Goal: Task Accomplishment & Management: Complete application form

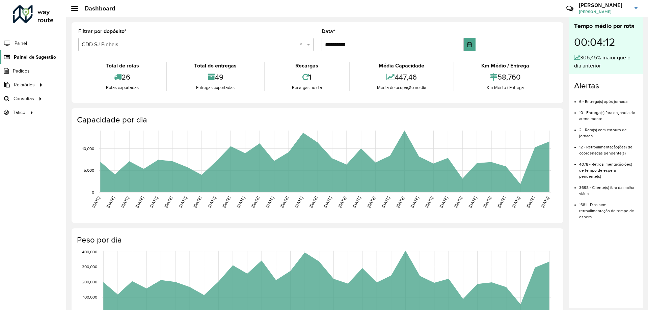
click at [42, 53] on link "Painel de Sugestão" at bounding box center [28, 57] width 56 height 14
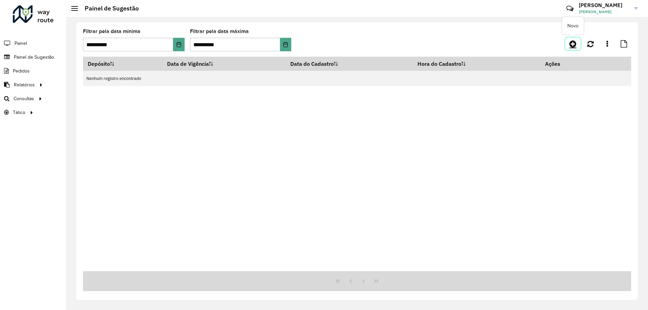
click at [568, 41] on link at bounding box center [573, 44] width 15 height 12
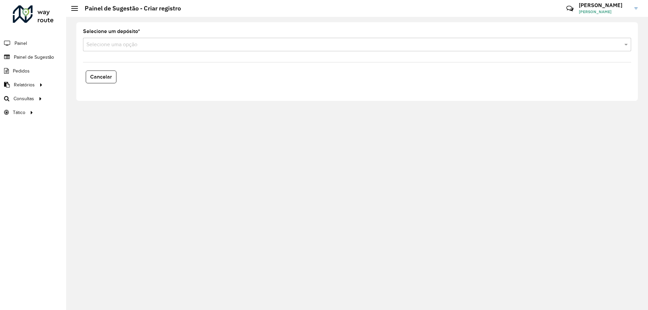
click at [138, 46] on input "text" at bounding box center [350, 45] width 528 height 8
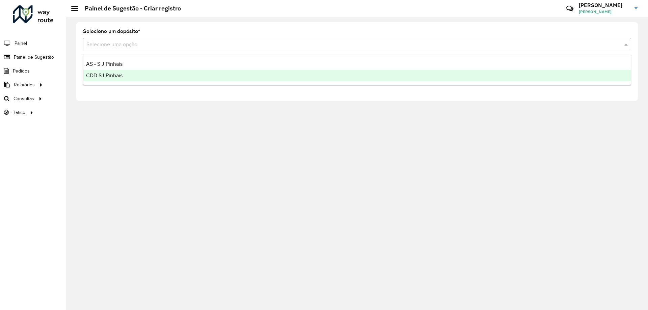
click at [124, 81] on div "CDD SJ Pinhais" at bounding box center [357, 75] width 548 height 11
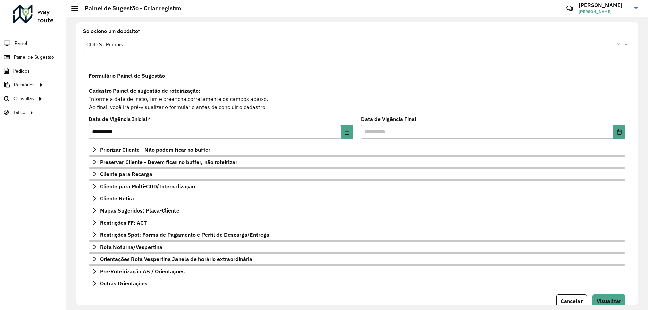
scroll to position [26, 0]
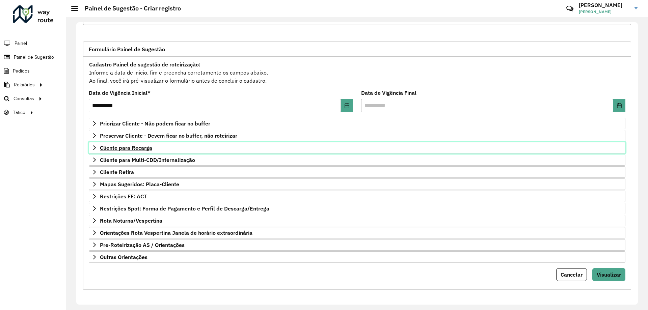
click at [119, 148] on span "Cliente para Recarga" at bounding box center [126, 147] width 52 height 5
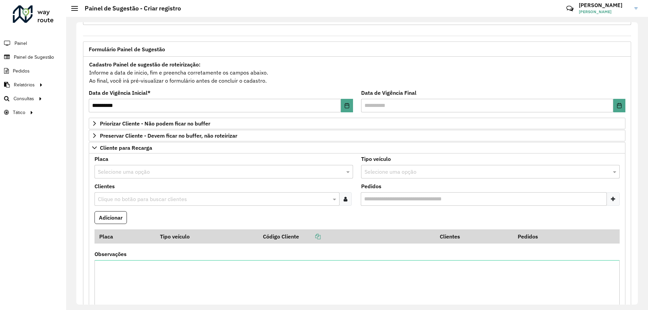
click at [130, 201] on input "text" at bounding box center [213, 199] width 235 height 8
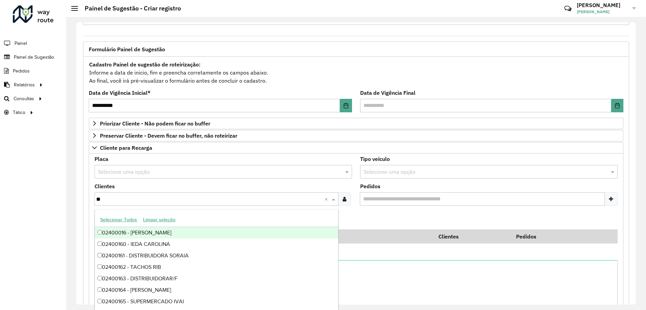
type input "*"
type input "*****"
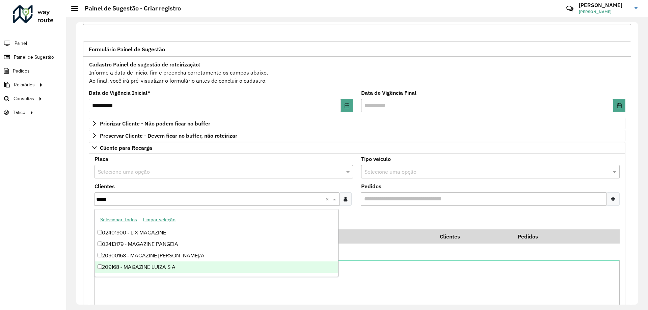
click at [195, 264] on div "209168 - MAGAZINE LUIZA S A" at bounding box center [216, 267] width 243 height 11
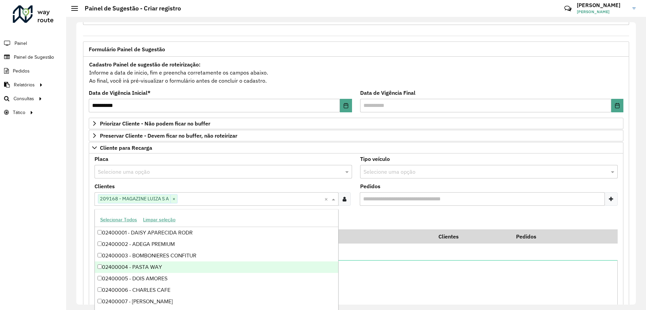
click at [422, 221] on formly-field "Adicionar" at bounding box center [355, 220] width 531 height 18
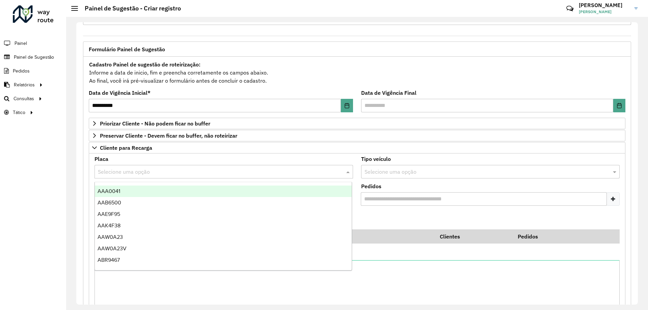
click at [158, 173] on input "text" at bounding box center [217, 172] width 238 height 8
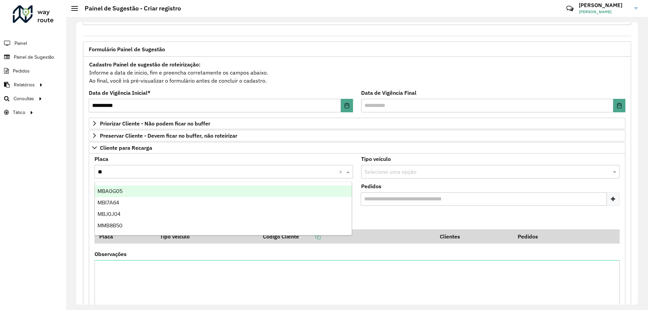
type input "***"
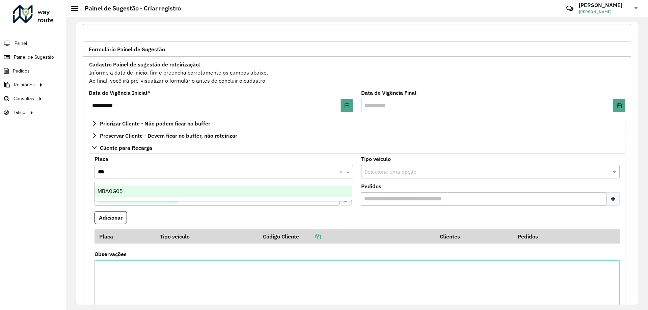
click at [142, 189] on div "MBA0G05" at bounding box center [223, 191] width 257 height 11
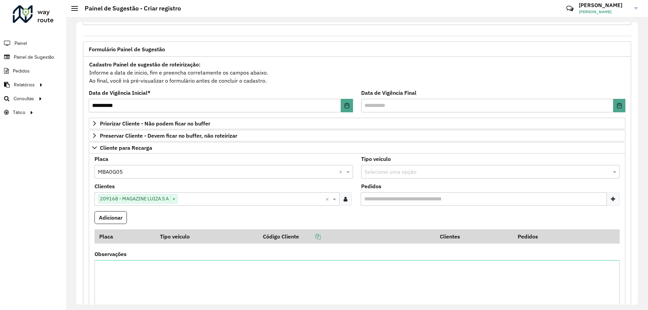
click at [168, 213] on formly-field "Adicionar" at bounding box center [356, 220] width 533 height 18
click at [113, 219] on button "Adicionar" at bounding box center [111, 217] width 32 height 13
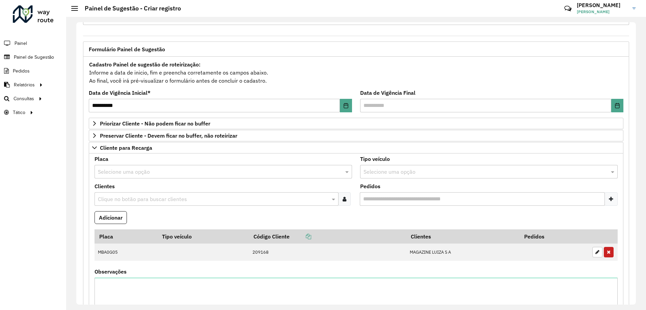
click at [153, 202] on input "text" at bounding box center [213, 199] width 234 height 8
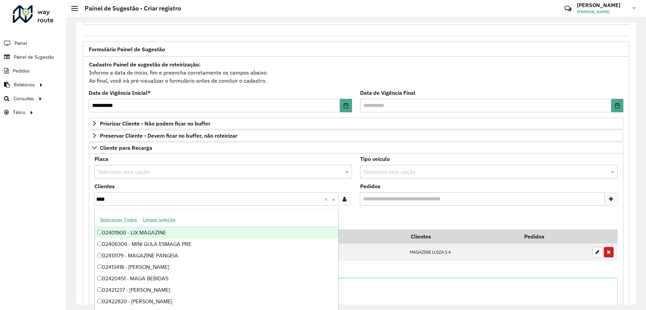
type input "*****"
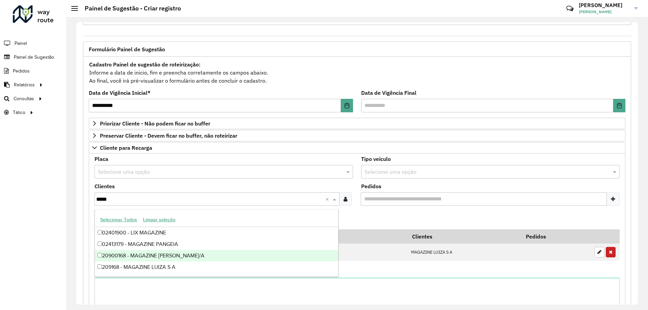
click at [153, 255] on div "20900168 - MAGAZINE [PERSON_NAME]/A" at bounding box center [216, 255] width 243 height 11
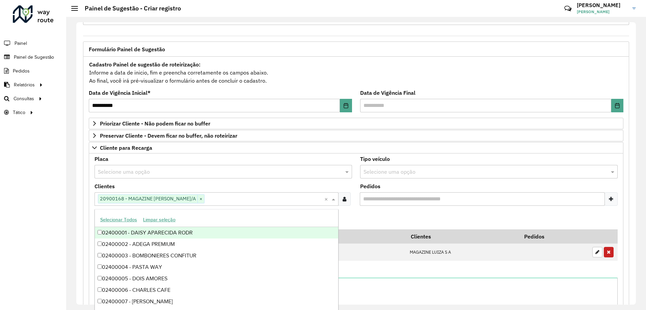
click at [364, 217] on formly-field "Adicionar" at bounding box center [355, 220] width 531 height 18
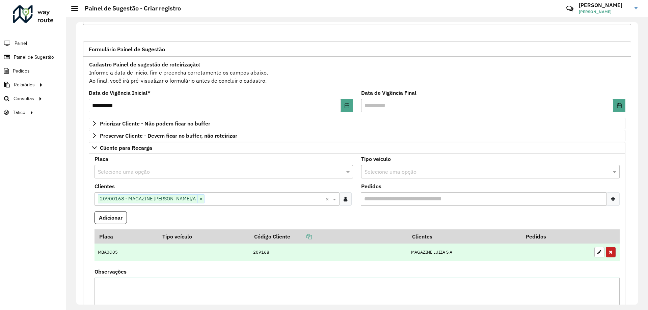
click at [612, 250] on button "button" at bounding box center [611, 252] width 10 height 10
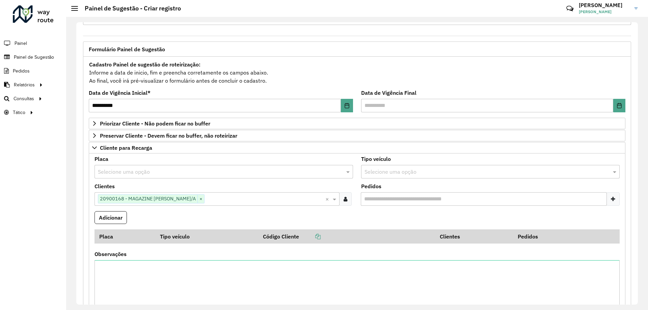
click at [139, 175] on input "text" at bounding box center [217, 172] width 238 height 8
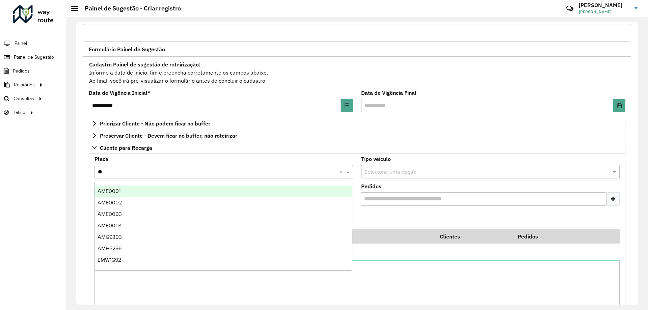
type input "***"
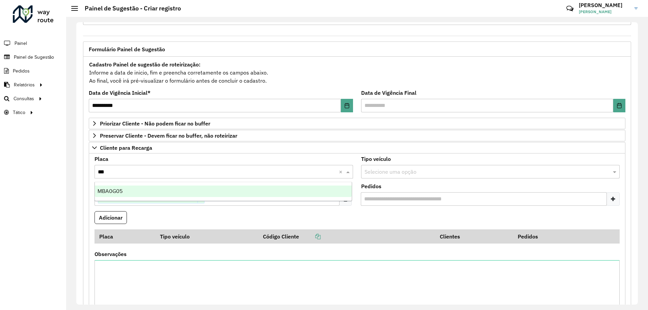
click at [145, 189] on div "MBA0G05" at bounding box center [223, 191] width 257 height 11
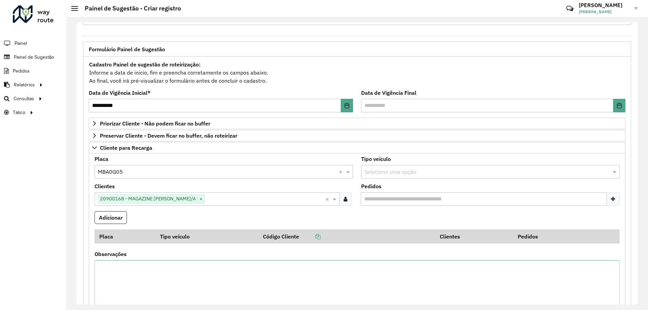
click at [153, 213] on formly-field "Adicionar" at bounding box center [356, 220] width 533 height 18
click at [99, 220] on button "Adicionar" at bounding box center [111, 217] width 32 height 13
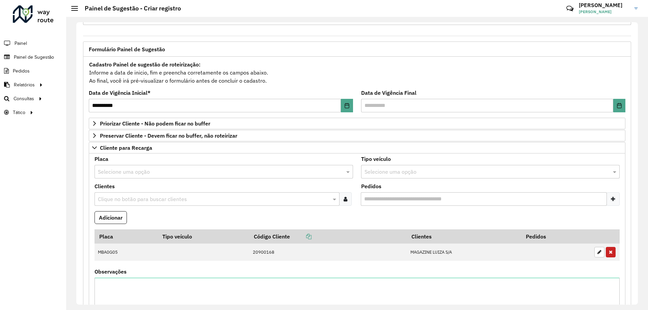
click at [134, 202] on input "text" at bounding box center [213, 199] width 235 height 8
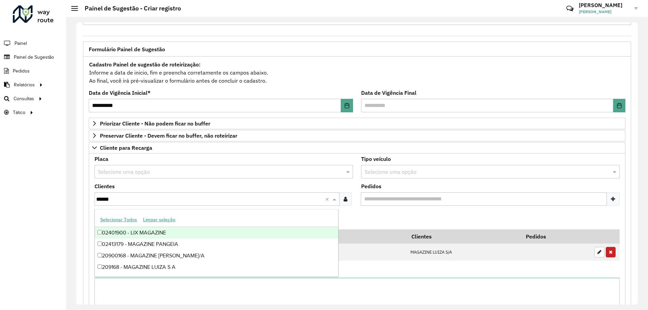
type input "*******"
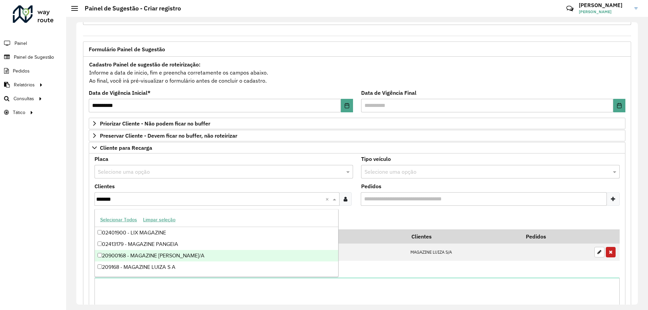
click at [133, 256] on div "20900168 - MAGAZINE [PERSON_NAME]/A" at bounding box center [216, 255] width 243 height 11
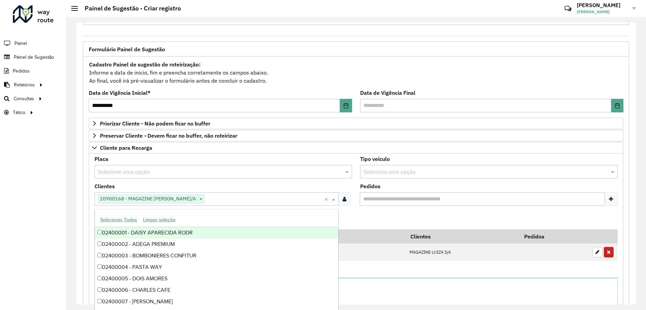
click at [378, 209] on formly-field "Pedidos" at bounding box center [489, 197] width 266 height 27
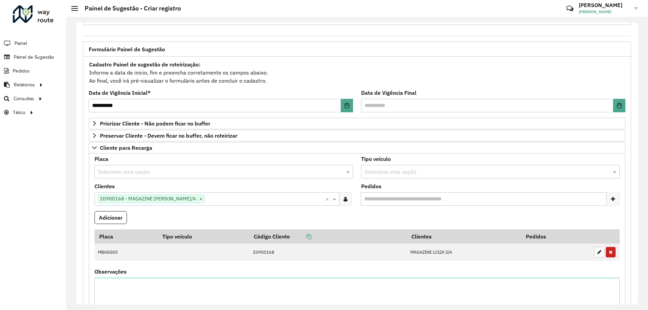
click at [158, 172] on input "text" at bounding box center [217, 172] width 238 height 8
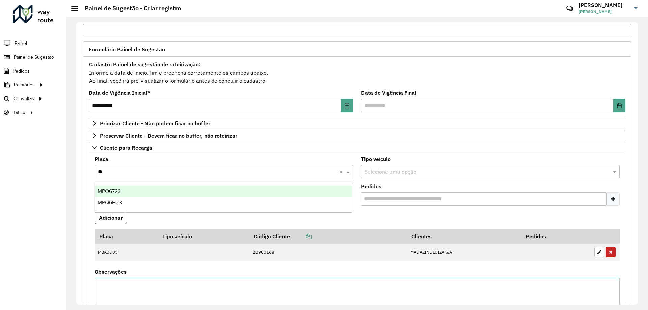
type input "***"
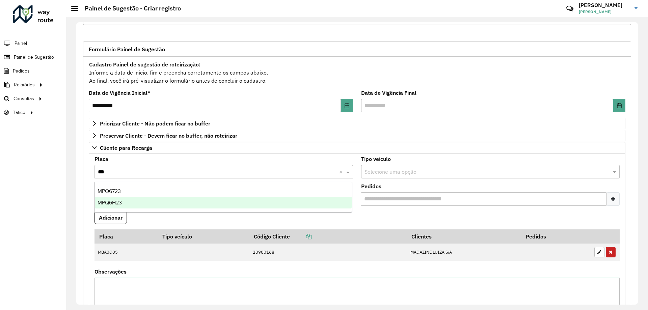
click at [134, 203] on div "MPQ6H23" at bounding box center [223, 202] width 257 height 11
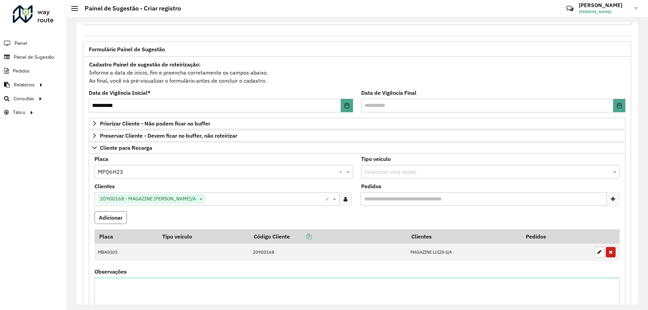
click at [114, 215] on button "Adicionar" at bounding box center [111, 217] width 32 height 13
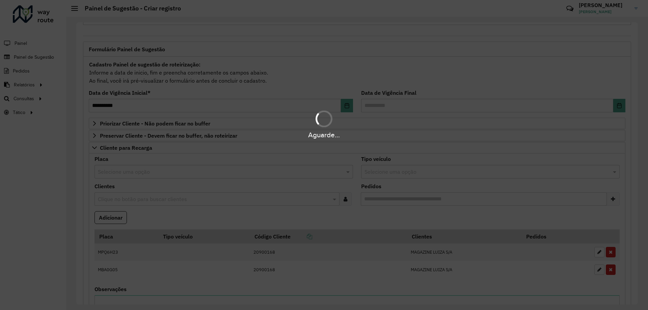
click at [192, 218] on div "Aguarde..." at bounding box center [324, 155] width 648 height 310
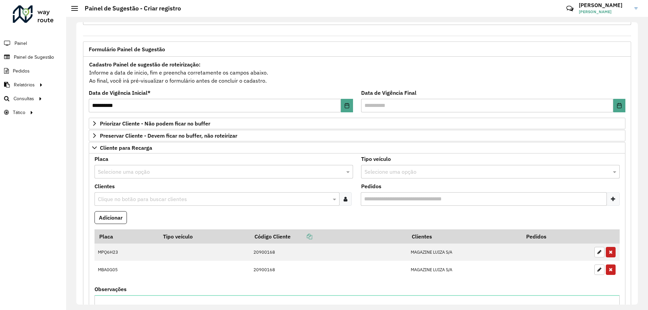
click at [141, 199] on input "text" at bounding box center [213, 199] width 235 height 8
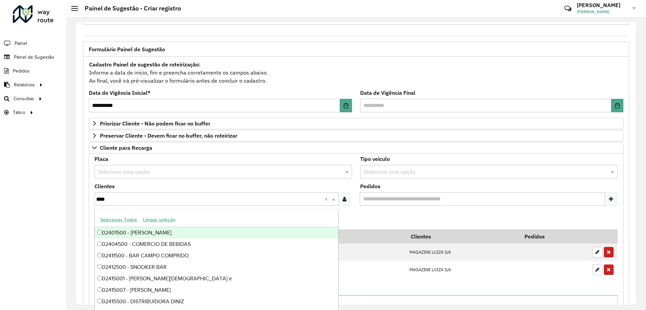
type input "*****"
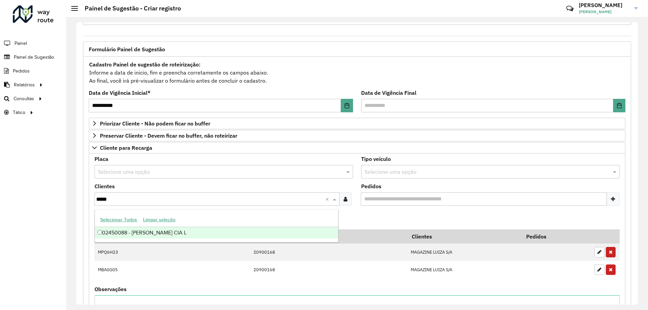
click at [170, 233] on div "02450088 - [PERSON_NAME] CIA L" at bounding box center [216, 232] width 243 height 11
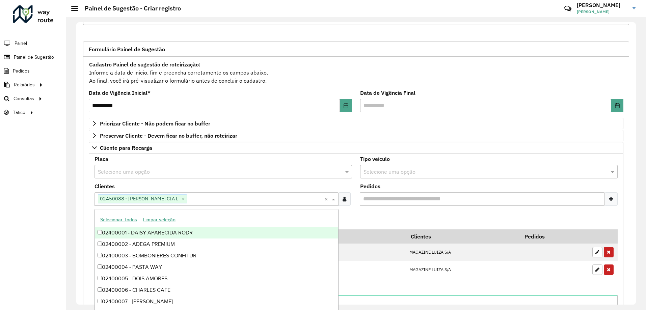
click at [341, 216] on formly-field "Adicionar" at bounding box center [355, 220] width 531 height 18
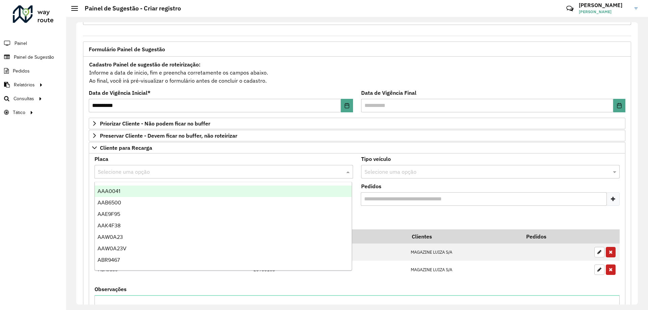
click at [158, 169] on input "text" at bounding box center [217, 172] width 238 height 8
type input "***"
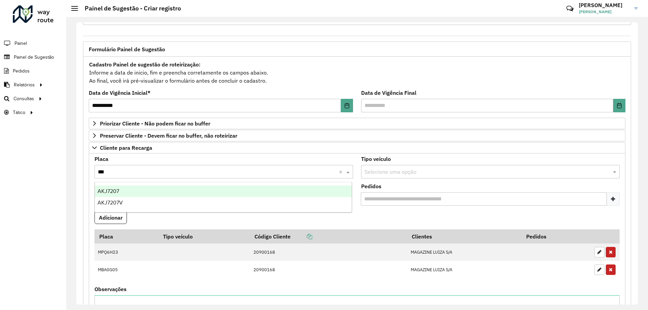
click at [133, 191] on div "AKJ7207" at bounding box center [223, 191] width 257 height 11
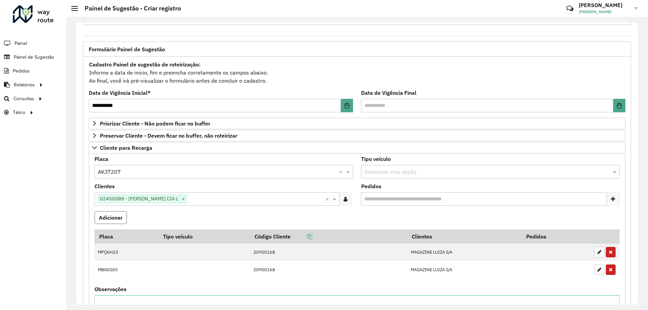
click at [115, 220] on button "Adicionar" at bounding box center [111, 217] width 32 height 13
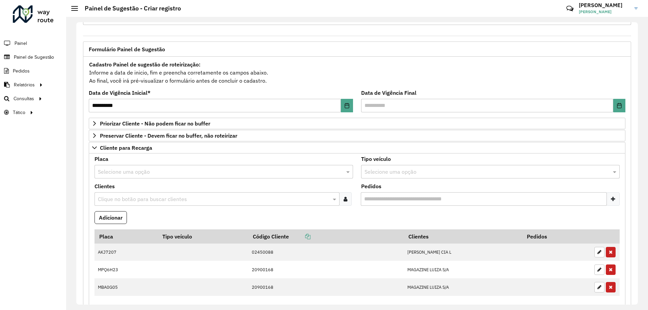
click at [130, 196] on input "text" at bounding box center [213, 199] width 235 height 8
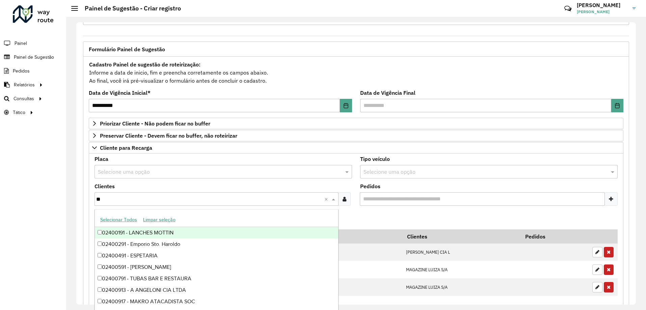
type input "*"
type input "*****"
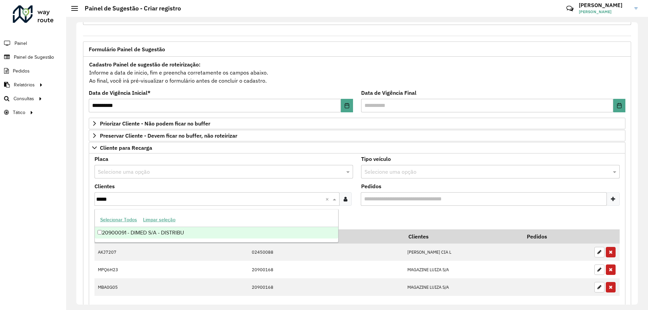
click at [178, 233] on div "20900091 - DIMED S/A - DISTRIBU" at bounding box center [216, 232] width 243 height 11
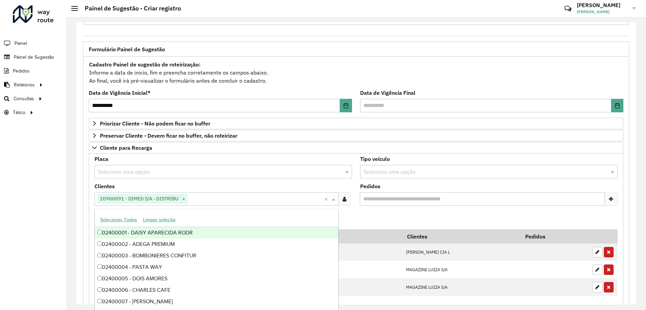
click at [358, 219] on formly-field "Adicionar" at bounding box center [355, 220] width 531 height 18
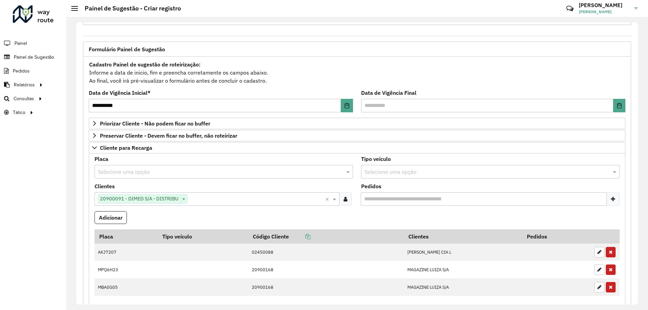
click at [398, 173] on input "text" at bounding box center [484, 172] width 238 height 8
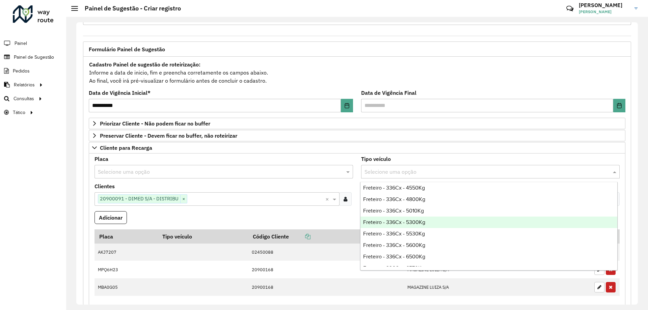
scroll to position [1587, 0]
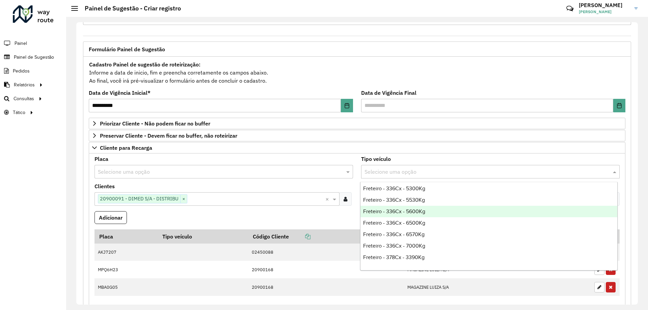
click at [434, 211] on div "Freteiro - 336Cx - 5600Kg" at bounding box center [489, 211] width 257 height 11
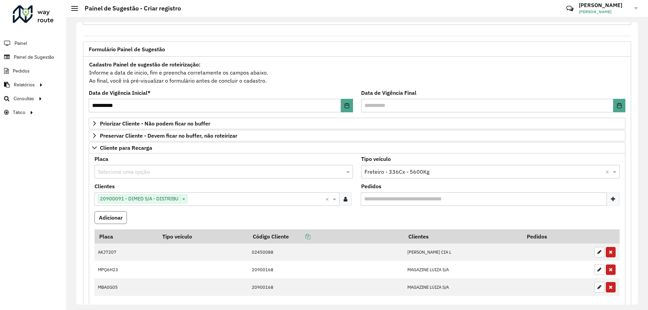
click at [106, 216] on button "Adicionar" at bounding box center [111, 217] width 32 height 13
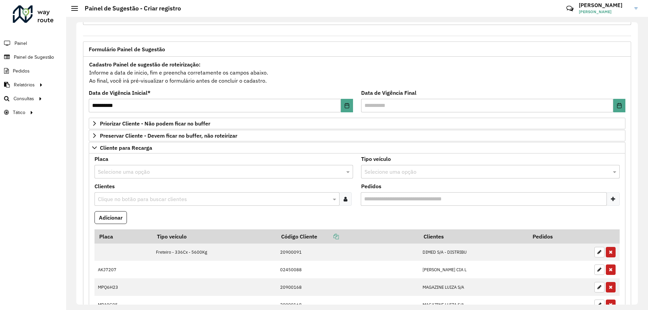
click at [164, 218] on formly-field "Adicionar" at bounding box center [356, 220] width 533 height 18
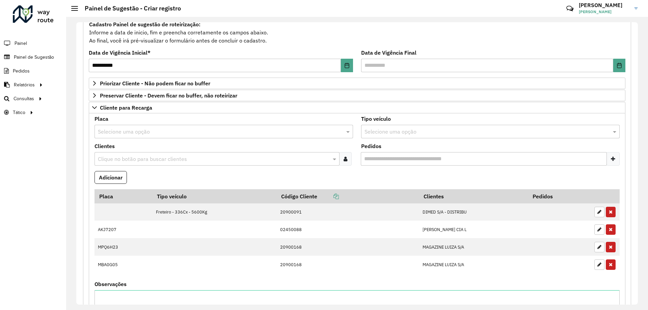
scroll to position [134, 0]
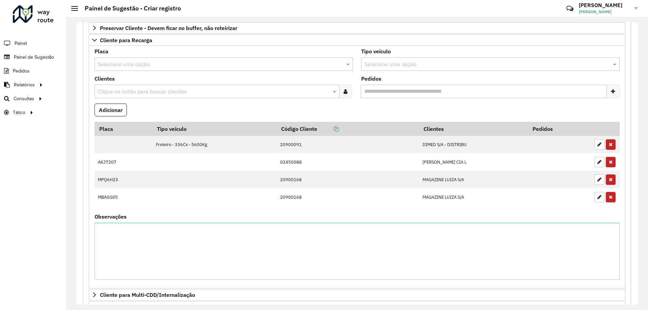
click at [261, 108] on formly-field "Adicionar" at bounding box center [356, 113] width 533 height 18
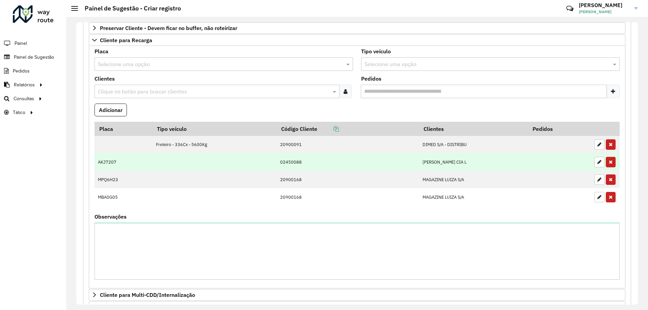
scroll to position [269, 0]
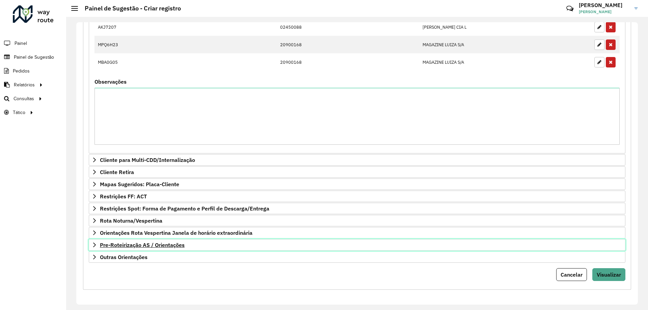
click at [143, 244] on span "Pre-Roteirização AS / Orientações" at bounding box center [142, 244] width 85 height 5
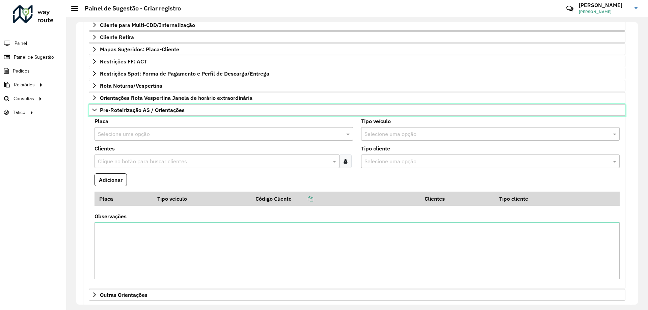
scroll to position [438, 0]
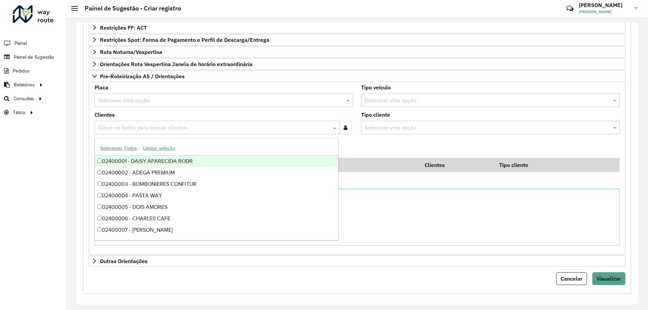
click at [146, 127] on input "text" at bounding box center [213, 128] width 235 height 8
type input "*****"
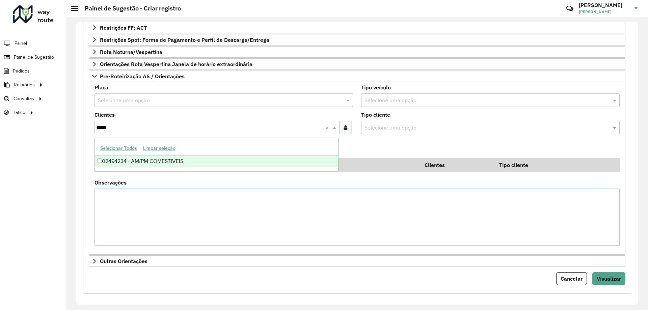
click at [192, 160] on div "02494234 - AM/PM COMESTIVEIS" at bounding box center [216, 161] width 243 height 11
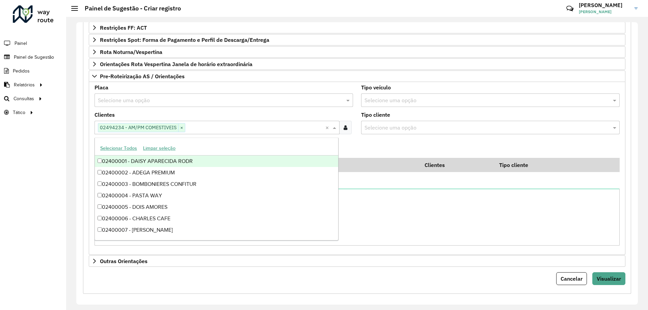
click at [138, 103] on input "text" at bounding box center [217, 101] width 238 height 8
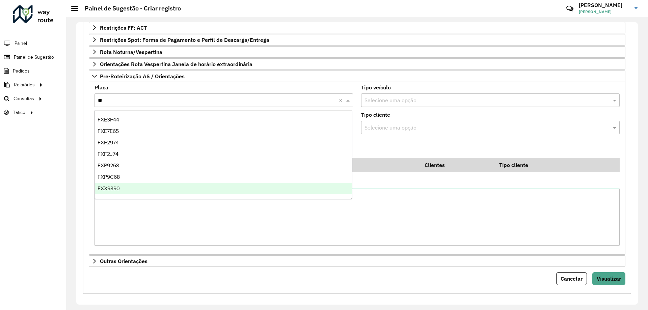
type input "***"
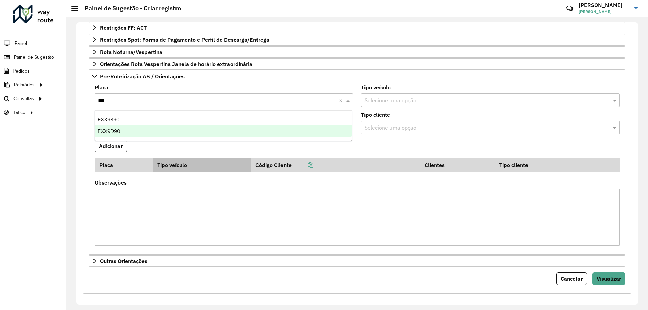
click at [133, 132] on div "FXX9D90" at bounding box center [223, 131] width 257 height 11
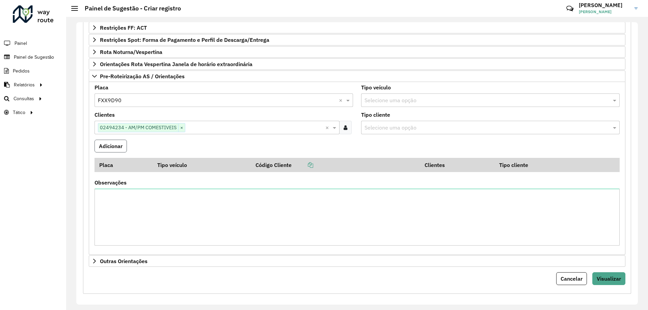
click at [112, 142] on button "Adicionar" at bounding box center [111, 146] width 32 height 13
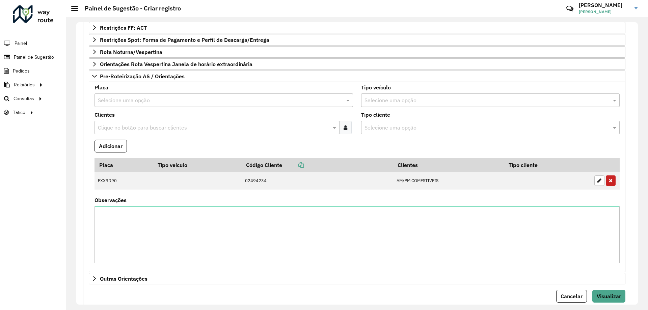
click at [137, 128] on input "text" at bounding box center [213, 128] width 235 height 8
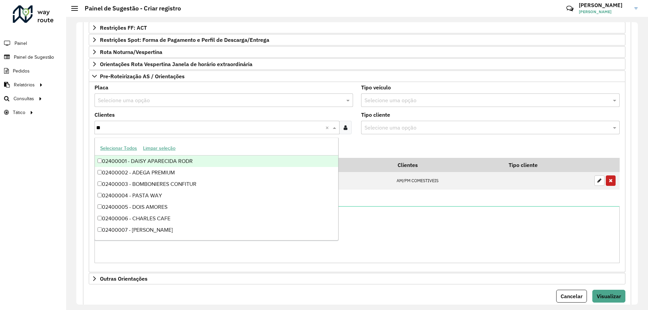
type input "***"
click at [203, 159] on div "02400224 - ITALO SUPERMERCADOS" at bounding box center [216, 161] width 243 height 11
click at [366, 140] on formly-field "Adicionar" at bounding box center [356, 149] width 533 height 18
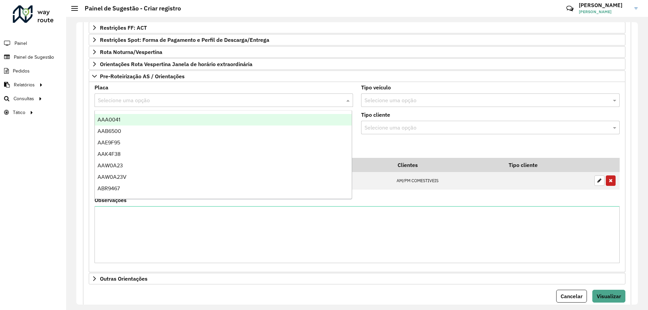
click at [139, 102] on input "text" at bounding box center [217, 101] width 238 height 8
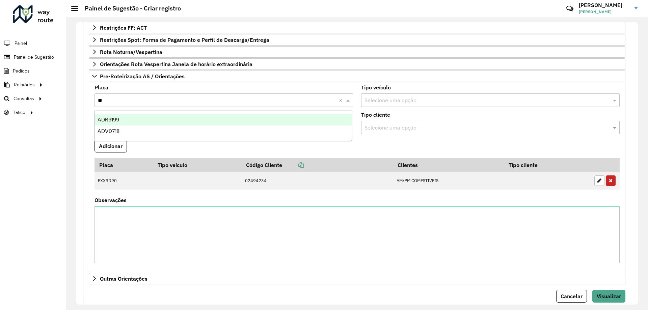
type input "***"
click at [158, 118] on div "ADV0718" at bounding box center [223, 119] width 257 height 11
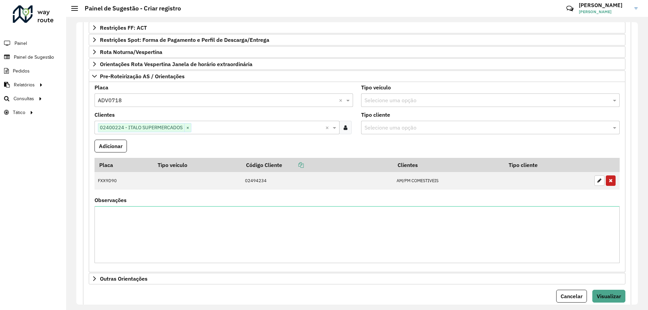
click at [144, 143] on formly-field "Adicionar" at bounding box center [356, 149] width 533 height 18
click at [116, 145] on button "Adicionar" at bounding box center [111, 146] width 32 height 13
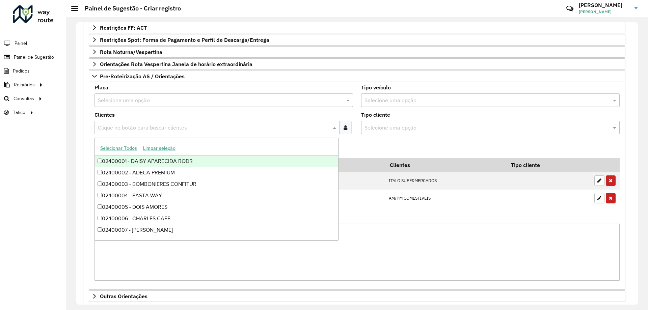
click at [158, 126] on input "text" at bounding box center [213, 128] width 235 height 8
type input "*"
click at [371, 149] on formly-field "Adicionar" at bounding box center [356, 149] width 533 height 18
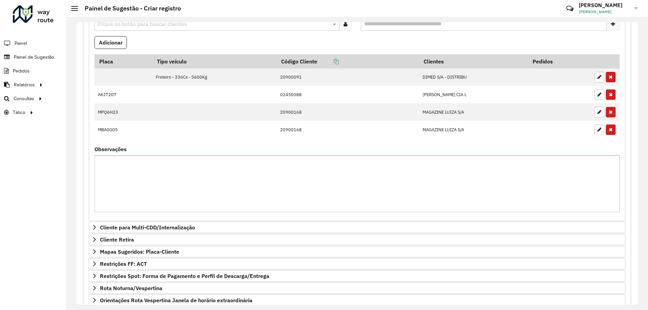
scroll to position [269, 0]
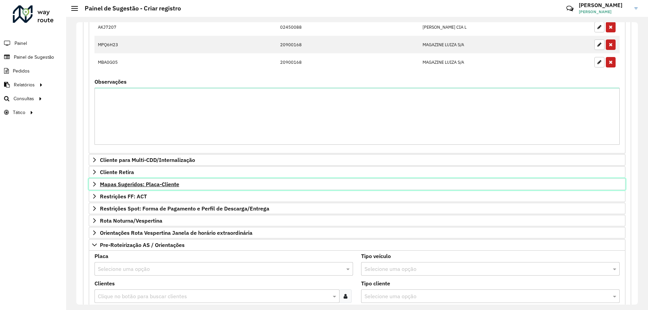
click at [97, 189] on link "Mapas Sugeridos: Placa-Cliente" at bounding box center [357, 184] width 537 height 11
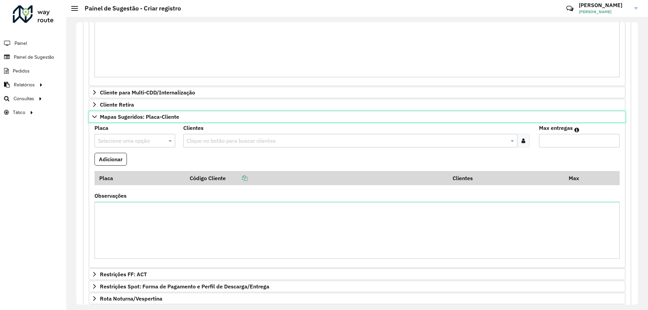
scroll to position [370, 0]
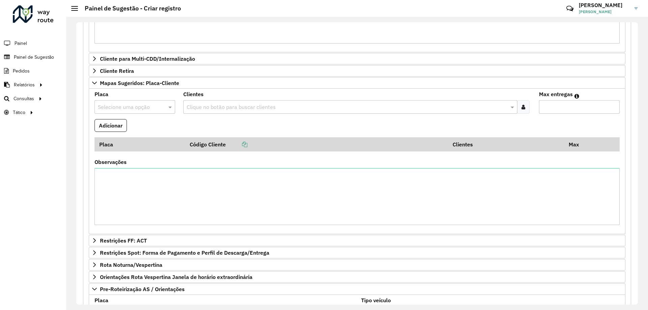
click at [135, 108] on input "text" at bounding box center [128, 107] width 60 height 8
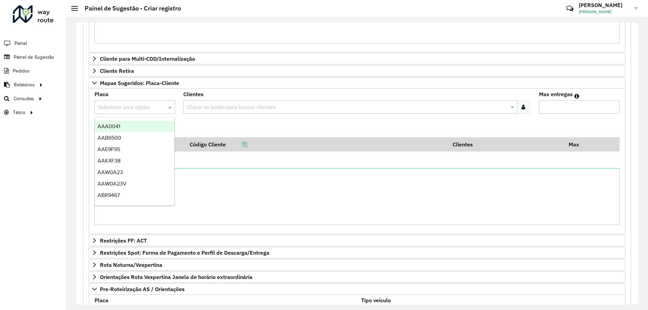
click at [234, 113] on div "Clique no botão para buscar clientes" at bounding box center [350, 107] width 334 height 14
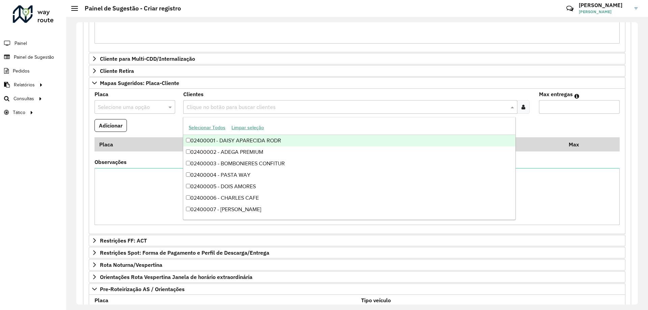
click at [235, 111] on input "text" at bounding box center [347, 107] width 324 height 8
click at [152, 107] on input "text" at bounding box center [128, 107] width 60 height 8
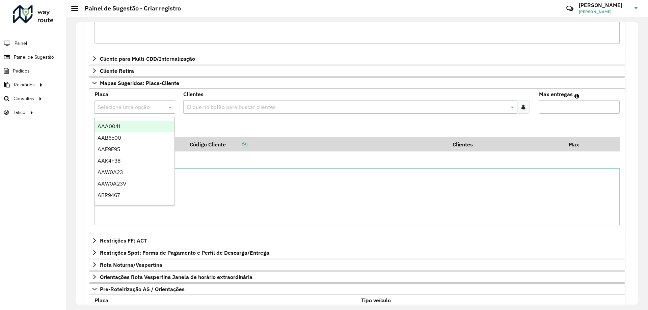
click at [152, 107] on input "text" at bounding box center [128, 107] width 60 height 8
type input "***"
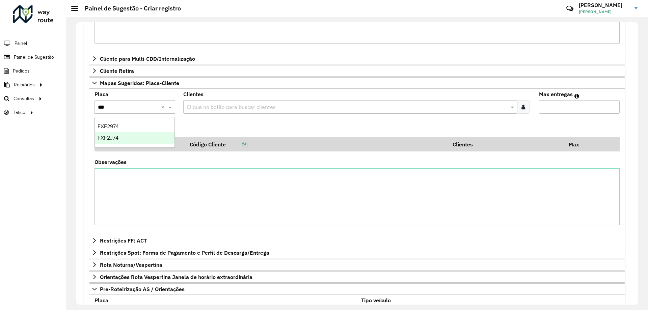
click at [135, 136] on div "FXF2J74" at bounding box center [135, 137] width 80 height 11
click at [227, 122] on formly-field "Adicionar" at bounding box center [356, 128] width 533 height 18
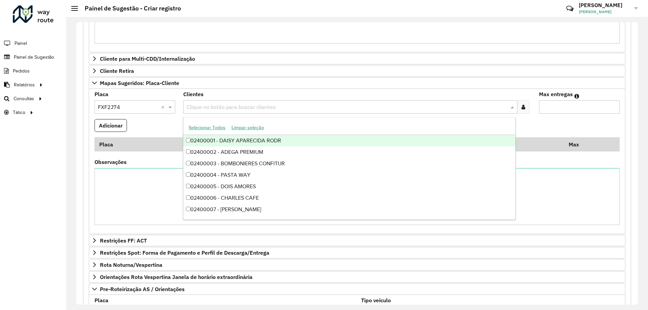
click at [189, 102] on div "Clique no botão para buscar clientes" at bounding box center [350, 107] width 334 height 14
type input "*****"
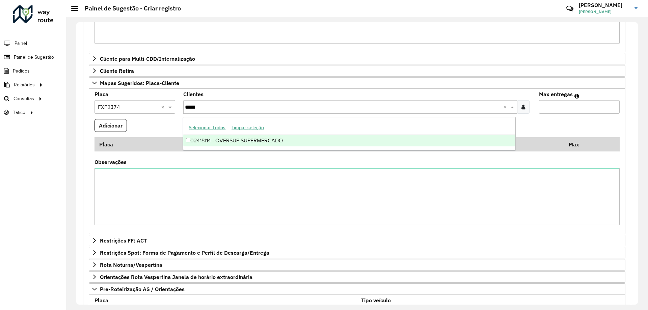
click at [256, 146] on div "02415114 - OVERSUP SUPERMERCADO" at bounding box center [349, 140] width 332 height 11
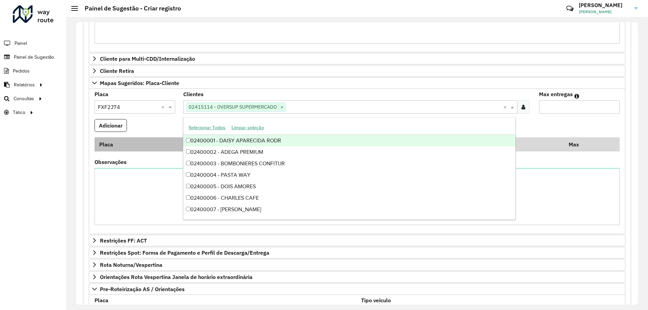
click at [161, 140] on th "Placa" at bounding box center [140, 144] width 91 height 14
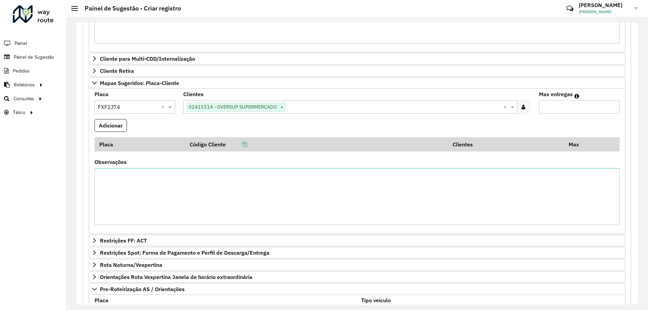
click at [313, 107] on input "text" at bounding box center [394, 107] width 217 height 8
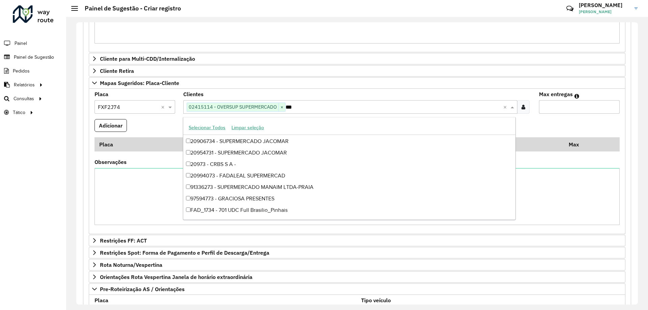
scroll to position [1870, 0]
type input "*****"
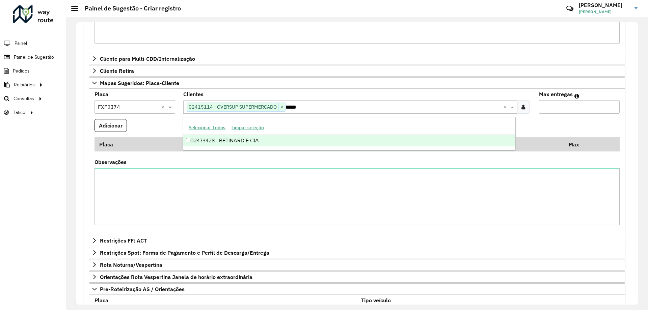
click at [269, 138] on div "02473428 - BETINARD E CIA" at bounding box center [349, 140] width 332 height 11
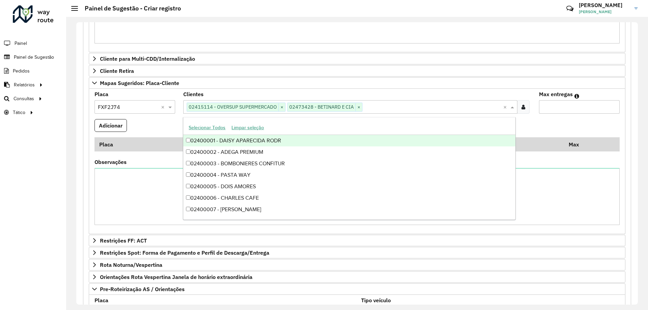
click at [558, 107] on input "Max entregas" at bounding box center [579, 107] width 81 height 14
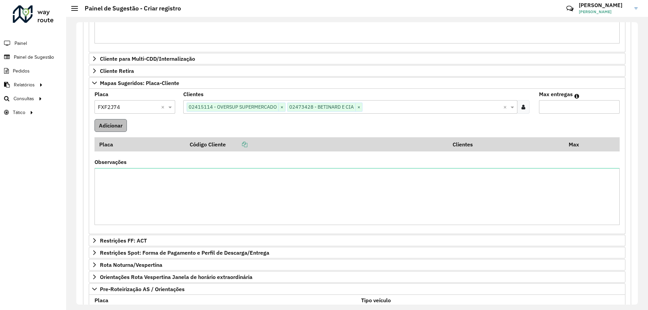
type input "*"
click at [120, 120] on button "Adicionar" at bounding box center [111, 125] width 32 height 13
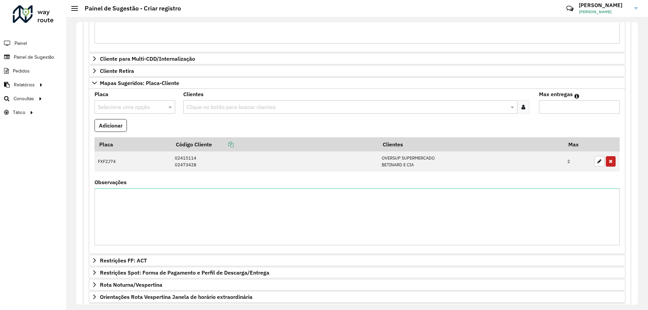
click at [137, 106] on input "text" at bounding box center [128, 107] width 60 height 8
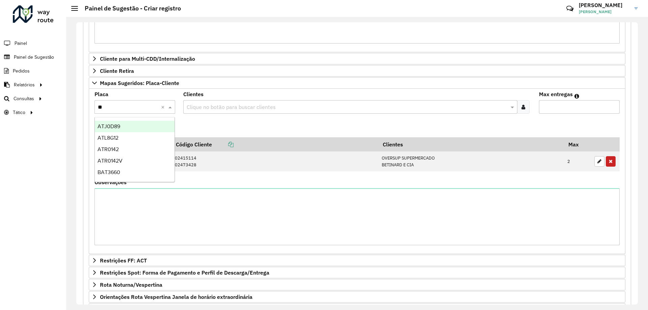
type input "***"
click at [129, 126] on div "ATL8G12" at bounding box center [135, 126] width 80 height 11
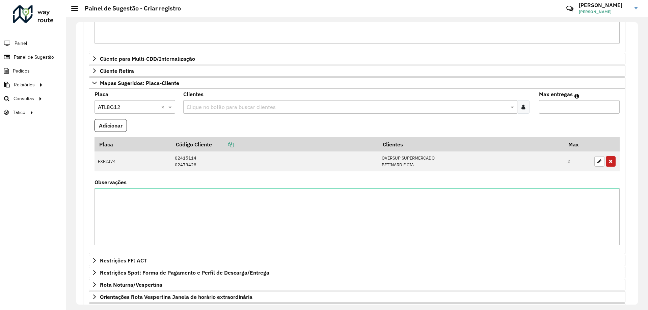
click at [185, 125] on formly-field "Adicionar" at bounding box center [356, 128] width 533 height 18
click at [221, 106] on input "text" at bounding box center [347, 107] width 324 height 8
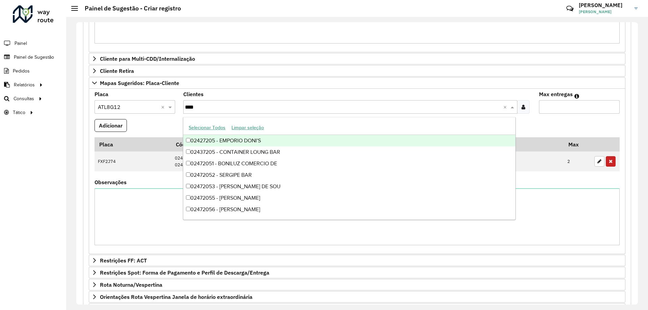
type input "*****"
click at [279, 137] on div "02472059 - LEICHINOSK CIA LTDA" at bounding box center [349, 140] width 332 height 11
click at [585, 108] on input "Max entregas" at bounding box center [579, 107] width 81 height 14
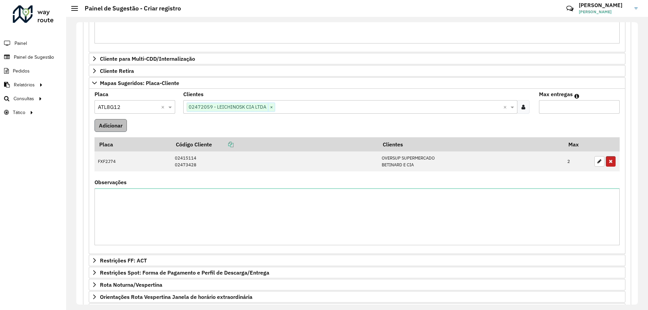
type input "*"
click at [114, 127] on button "Adicionar" at bounding box center [111, 125] width 32 height 13
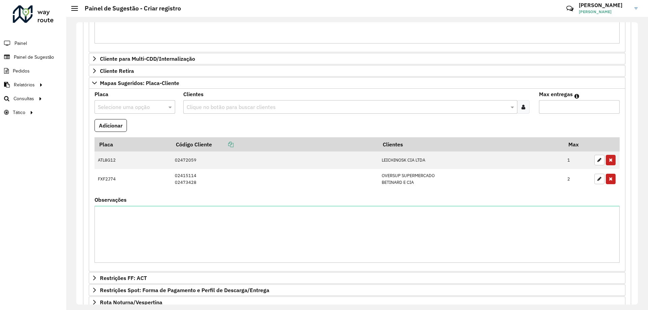
click at [116, 116] on formly-field "Placa Selecione uma opção" at bounding box center [134, 105] width 89 height 27
click at [119, 111] on input "text" at bounding box center [128, 107] width 60 height 8
type input "***"
click at [129, 139] on div "ASQ5B86" at bounding box center [135, 137] width 80 height 11
drag, startPoint x: 230, startPoint y: 124, endPoint x: 230, endPoint y: 118, distance: 6.1
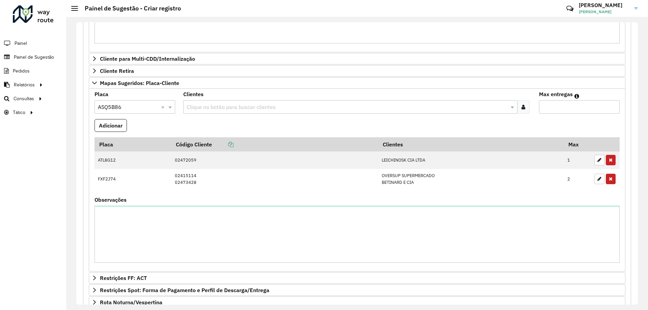
click at [230, 124] on formly-field "Adicionar" at bounding box center [356, 128] width 533 height 18
click at [221, 108] on input "text" at bounding box center [347, 107] width 324 height 8
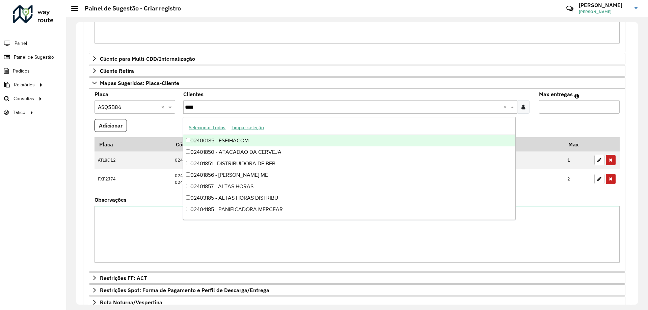
type input "*****"
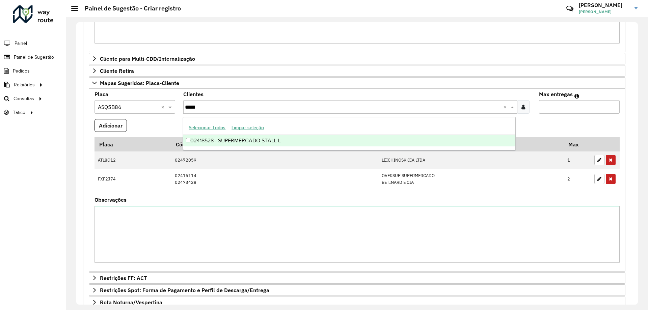
click at [291, 140] on div "02418528 - SUPERMERCADO STALL L" at bounding box center [349, 140] width 332 height 11
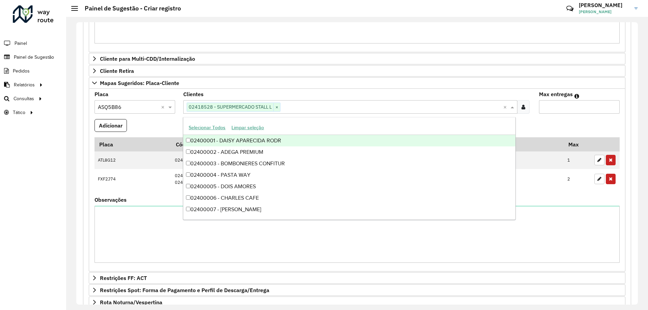
click at [551, 108] on input "Max entregas" at bounding box center [579, 107] width 81 height 14
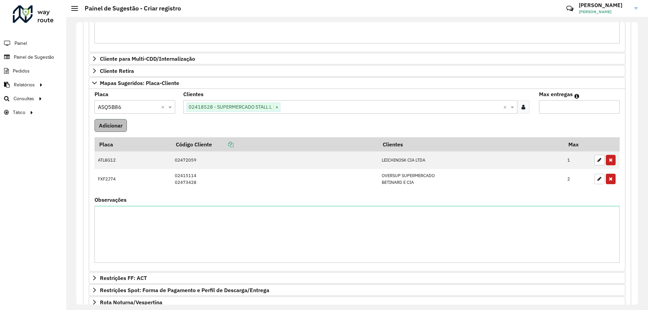
type input "*"
click at [105, 128] on button "Adicionar" at bounding box center [111, 125] width 32 height 13
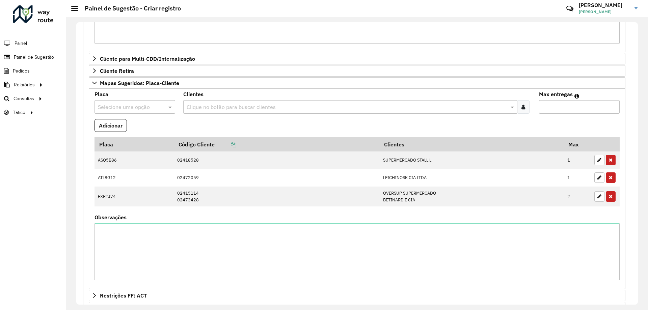
click at [130, 104] on input "text" at bounding box center [128, 107] width 60 height 8
type input "*****"
click at [133, 106] on input "*****" at bounding box center [128, 107] width 60 height 8
click at [160, 107] on div "*****" at bounding box center [135, 107] width 81 height 9
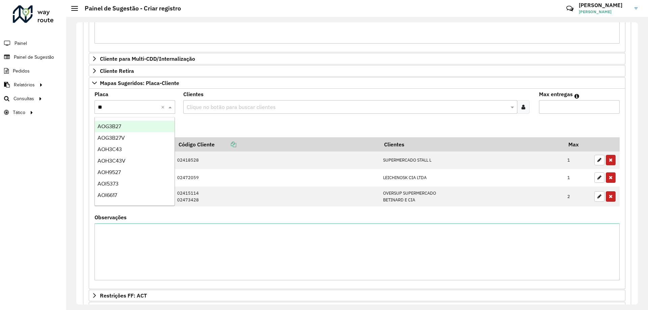
type input "***"
click at [135, 126] on div "AOH3C43" at bounding box center [135, 126] width 80 height 11
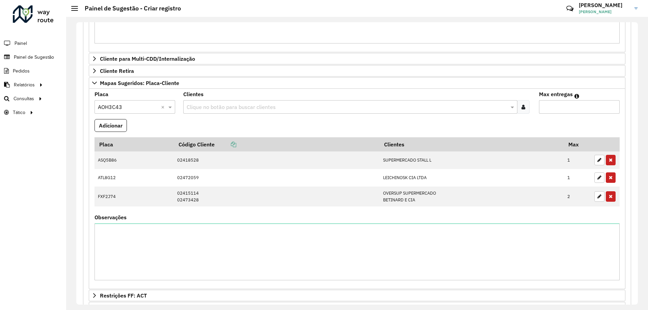
click at [218, 123] on formly-field "Adicionar" at bounding box center [356, 128] width 533 height 18
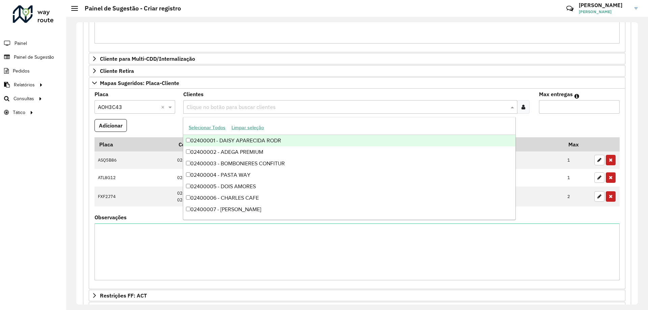
click at [228, 106] on input "text" at bounding box center [347, 107] width 324 height 8
type input "*****"
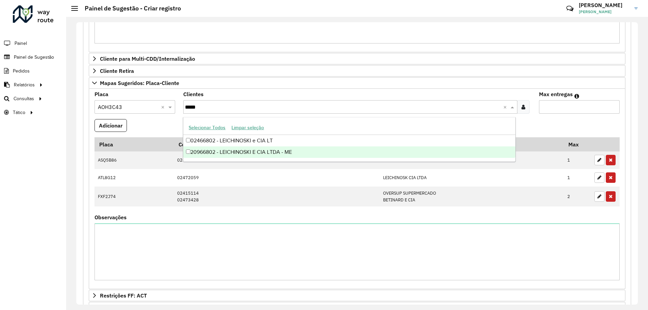
click at [281, 150] on div "20966802 - LEICHINOSKI E CIA LTDA - ME" at bounding box center [349, 152] width 332 height 11
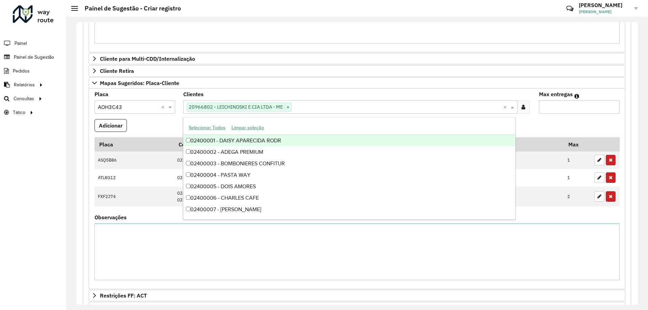
click at [159, 123] on formly-field "Adicionar" at bounding box center [356, 128] width 533 height 18
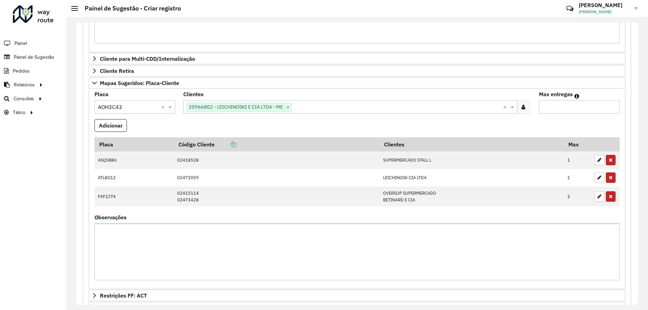
click at [319, 101] on div "Clique no botão para buscar clientes 20966802 - LEICHINOSKI E CIA LTDA - ME ×" at bounding box center [343, 107] width 320 height 12
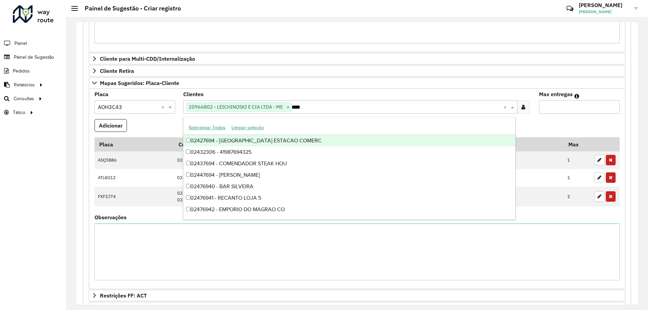
type input "*****"
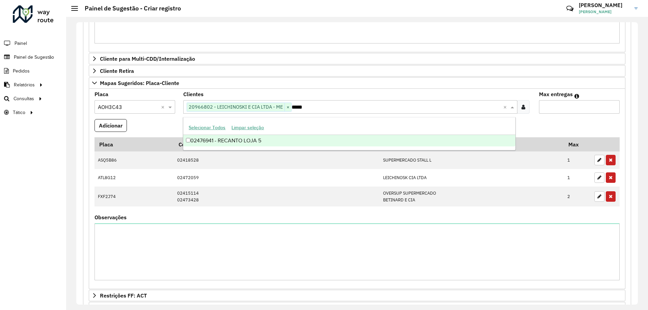
click at [273, 140] on div "02476941 - RECANTO LOJA 5" at bounding box center [349, 140] width 332 height 11
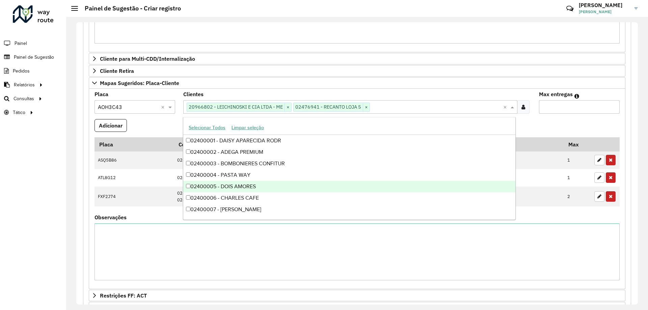
click at [561, 107] on input "Max entregas" at bounding box center [579, 107] width 81 height 14
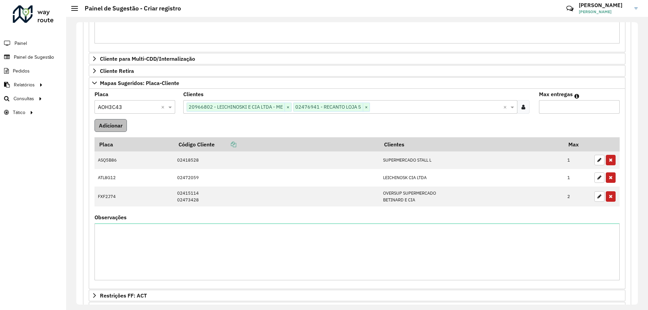
type input "*"
click at [122, 124] on button "Adicionar" at bounding box center [111, 125] width 32 height 13
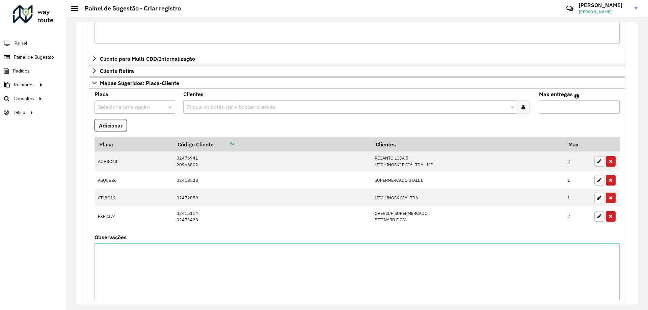
click at [137, 111] on input "text" at bounding box center [128, 107] width 60 height 8
type input "***"
click at [142, 126] on div "IJL7665" at bounding box center [135, 126] width 80 height 11
click at [245, 119] on formly-field "Adicionar" at bounding box center [356, 128] width 533 height 18
click at [228, 111] on div "Clique no botão para buscar clientes" at bounding box center [350, 107] width 334 height 14
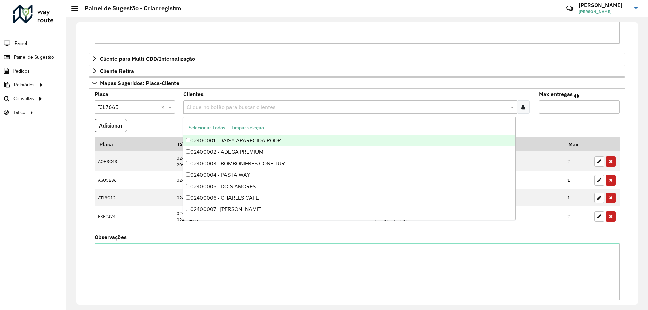
click at [228, 111] on div "Clique no botão para buscar clientes" at bounding box center [350, 107] width 334 height 14
click at [230, 109] on input "text" at bounding box center [347, 107] width 324 height 8
type input "*****"
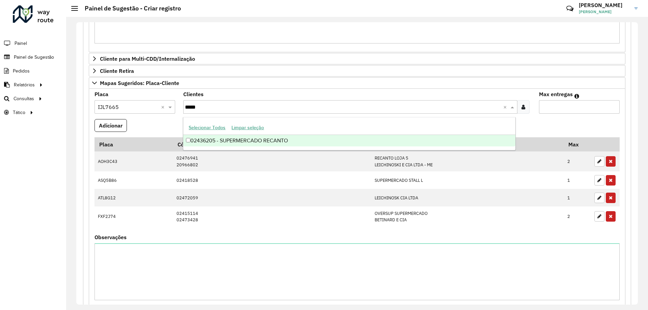
click at [278, 138] on div "02436205 - SUPERMERCADO RECANTO" at bounding box center [349, 140] width 332 height 11
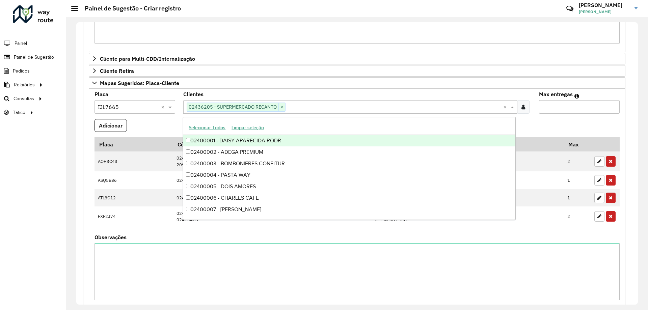
click at [166, 125] on formly-field "Adicionar" at bounding box center [356, 128] width 533 height 18
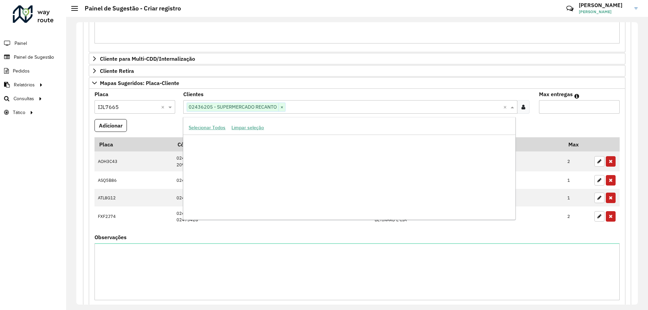
click at [338, 104] on input "text" at bounding box center [394, 107] width 217 height 8
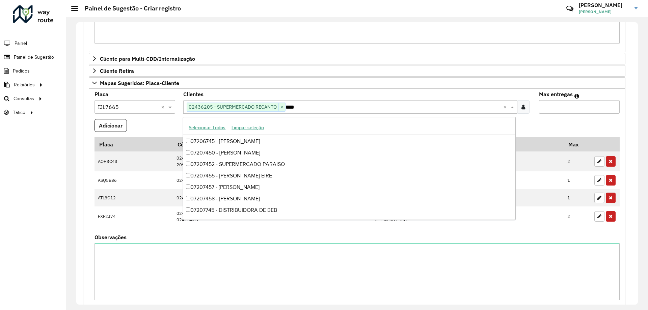
scroll to position [80, 0]
type input "*****"
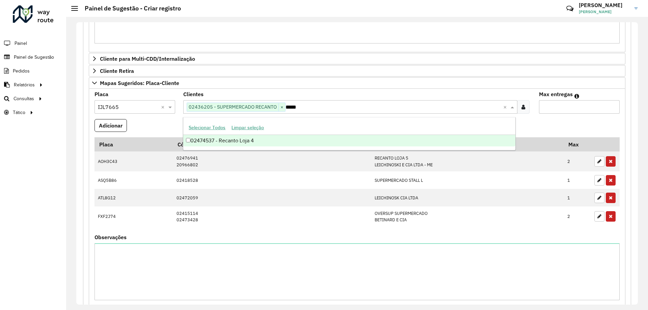
scroll to position [0, 0]
click at [241, 139] on div "02474537 - Recanto Loja 4" at bounding box center [349, 140] width 332 height 11
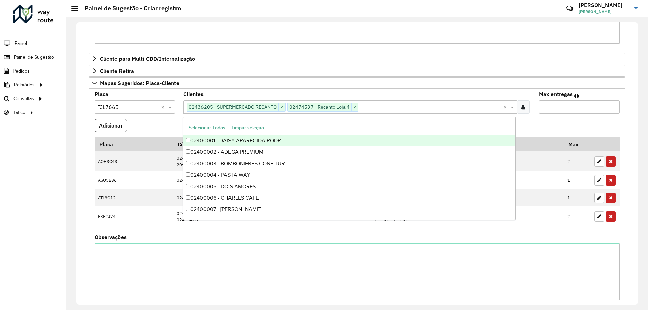
click at [582, 110] on input "Max entregas" at bounding box center [579, 107] width 81 height 14
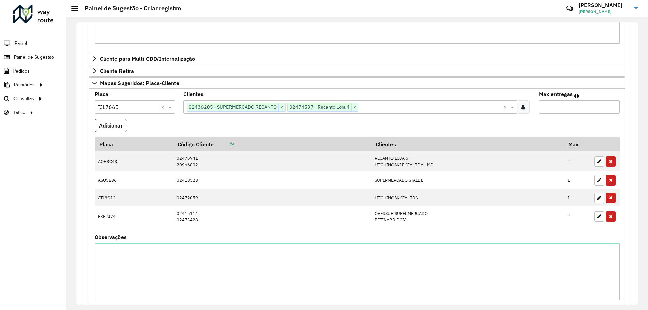
type input "*"
click at [365, 114] on formly-field "Clientes Clique no botão para buscar clientes 02436205 - SUPERMERCADO RECANTO ×…" at bounding box center [357, 105] width 356 height 27
click at [119, 123] on button "Adicionar" at bounding box center [111, 125] width 32 height 13
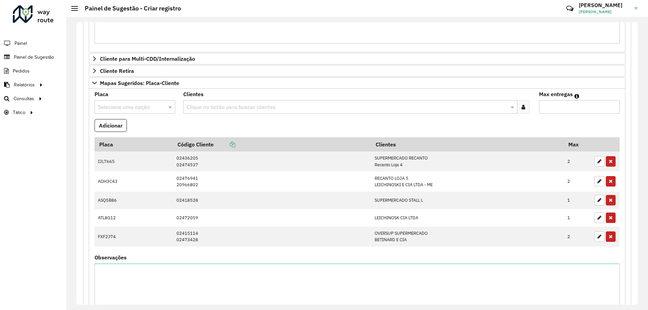
click at [134, 110] on input "text" at bounding box center [128, 107] width 60 height 8
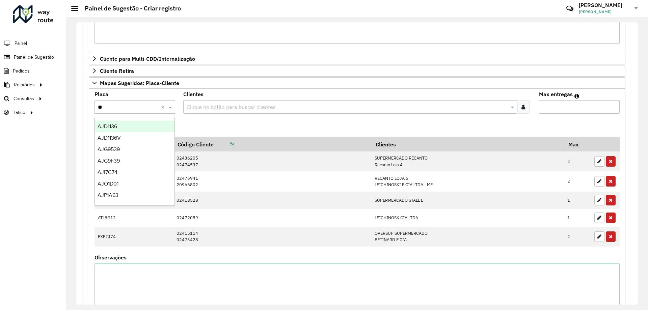
type input "***"
click at [152, 125] on div "AJR4E53" at bounding box center [135, 126] width 80 height 11
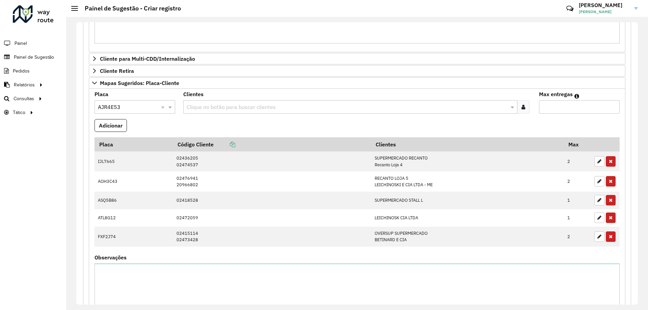
click at [229, 130] on formly-field "Adicionar" at bounding box center [356, 128] width 533 height 18
click at [246, 105] on input "text" at bounding box center [347, 107] width 324 height 8
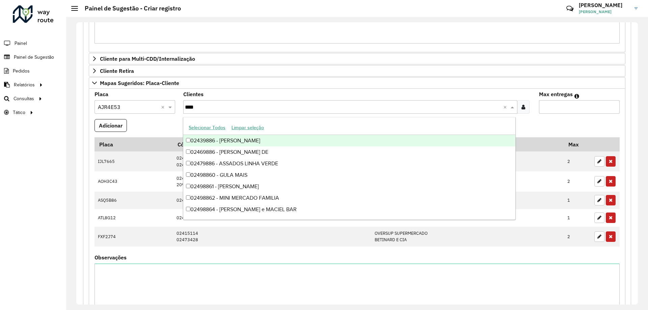
type input "*****"
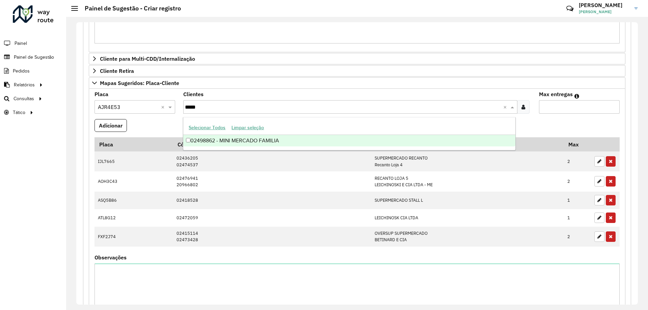
click at [284, 142] on div "02498862 - MINI MERCADO FAMILIA" at bounding box center [349, 140] width 332 height 11
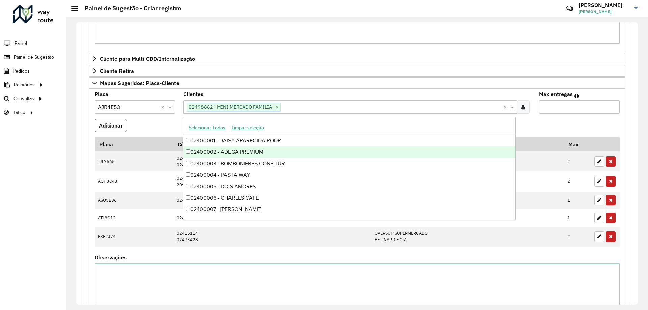
click at [288, 110] on input "text" at bounding box center [392, 107] width 222 height 8
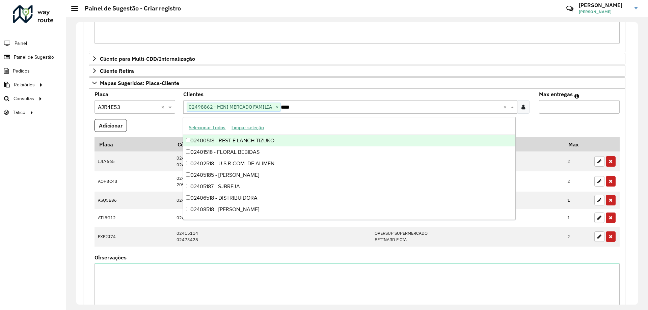
type input "*****"
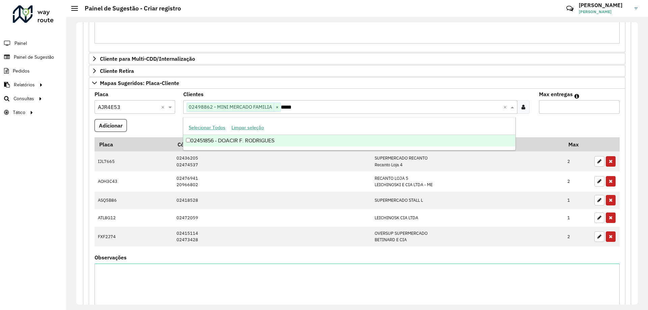
click at [292, 141] on div "02451856 - DOACIR F. RODRIGUES" at bounding box center [349, 140] width 332 height 11
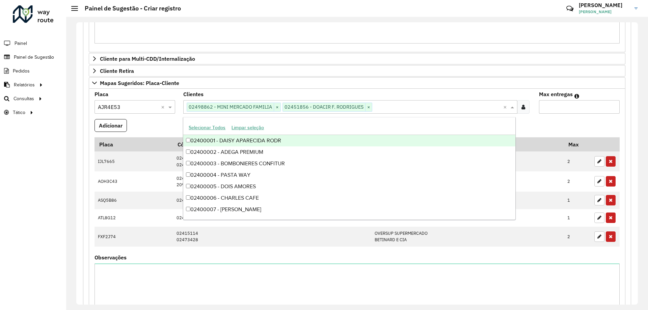
click at [568, 104] on input "Max entregas" at bounding box center [579, 107] width 81 height 14
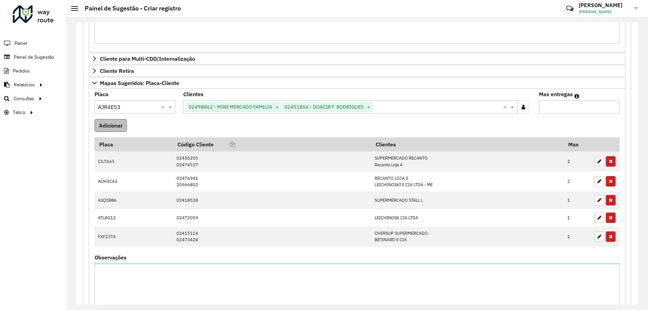
type input "*"
click at [117, 126] on button "Adicionar" at bounding box center [111, 125] width 32 height 13
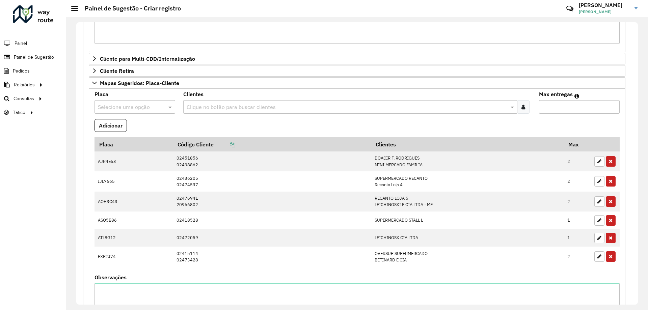
click at [132, 107] on input "text" at bounding box center [128, 107] width 60 height 8
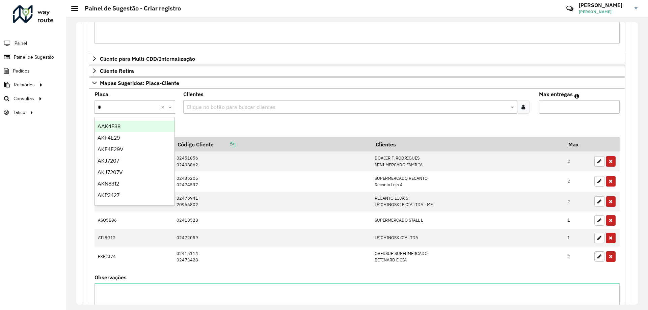
type input "**"
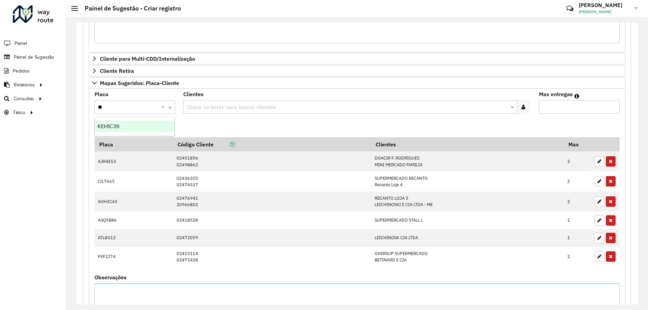
click at [136, 121] on ng-dropdown-panel "KEH1C39" at bounding box center [135, 126] width 80 height 19
click at [139, 126] on div "KEH1C39" at bounding box center [135, 126] width 80 height 11
click at [207, 122] on formly-field "Adicionar" at bounding box center [356, 128] width 533 height 18
click at [234, 111] on input "text" at bounding box center [347, 107] width 324 height 8
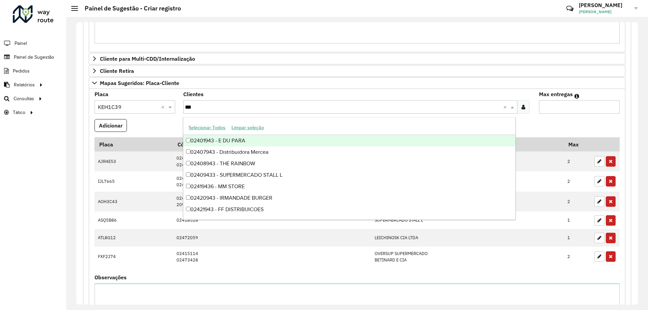
type input "****"
click at [283, 139] on div "02409433 - SUPERMERCADO STALL L" at bounding box center [349, 140] width 332 height 11
click at [165, 116] on formly-field "Placa Selecione uma opção × KEH1C39 ×" at bounding box center [134, 105] width 89 height 27
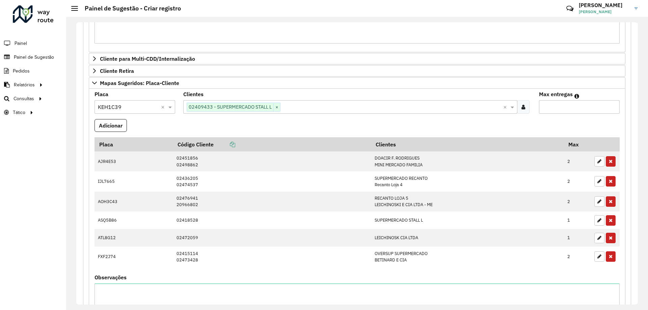
click at [293, 110] on input "text" at bounding box center [392, 107] width 222 height 8
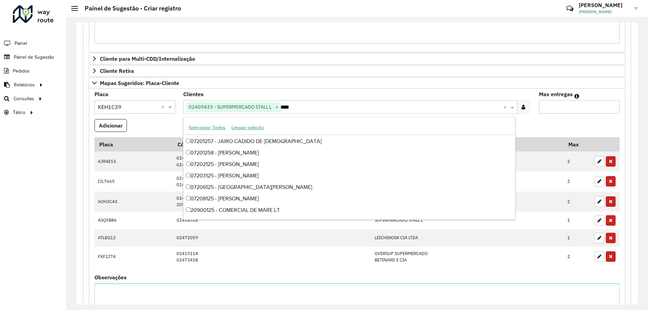
scroll to position [103, 0]
type input "*****"
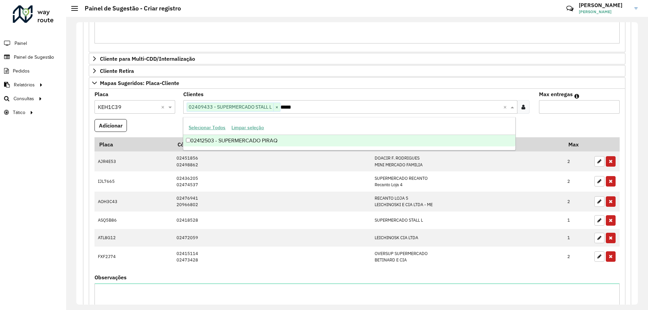
click at [257, 142] on div "02412503 - SUPERMERCADO PIRAQ" at bounding box center [349, 140] width 332 height 11
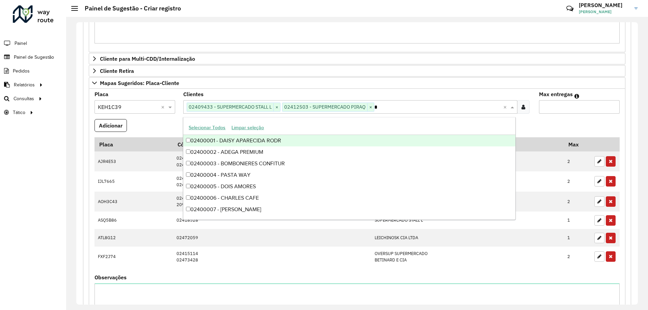
type input "**"
click at [320, 140] on div "02400090 - DISTRIBUIDORA JARDI" at bounding box center [349, 140] width 332 height 11
type input "*****"
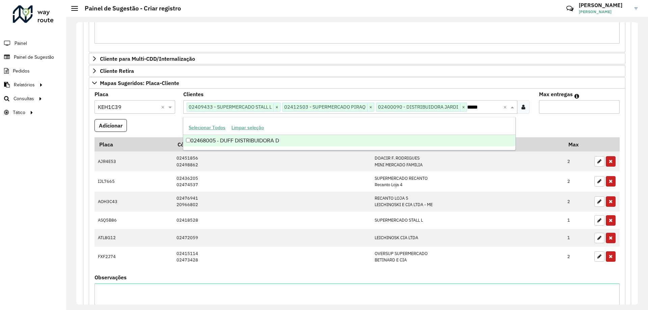
click at [255, 144] on div "02468005 - DUFF DISTRIBUIDORA D" at bounding box center [349, 140] width 332 height 11
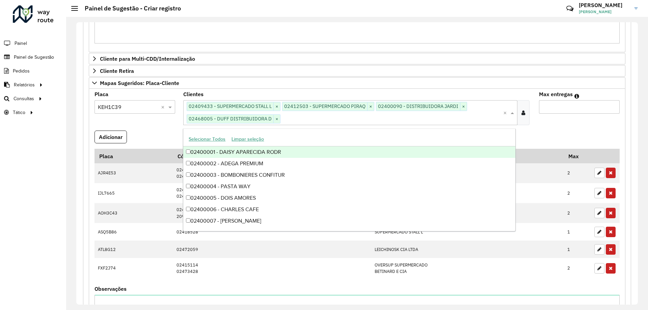
click at [546, 108] on input "Max entregas" at bounding box center [579, 107] width 81 height 14
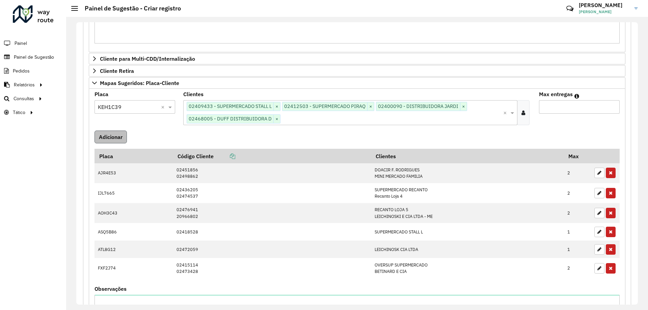
type input "*"
click at [119, 140] on button "Adicionar" at bounding box center [111, 137] width 32 height 13
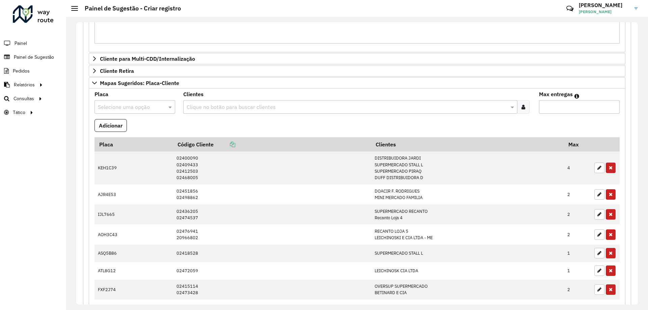
click at [154, 107] on input "text" at bounding box center [128, 107] width 60 height 8
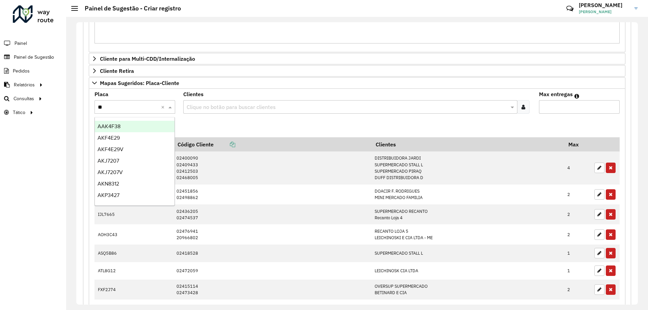
type input "***"
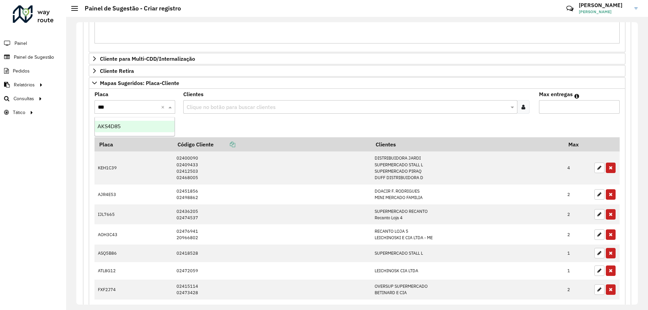
click at [129, 130] on div "AKS4D85" at bounding box center [135, 126] width 80 height 11
click at [199, 114] on formly-field "Clientes Clique no botão para buscar clientes" at bounding box center [357, 105] width 356 height 27
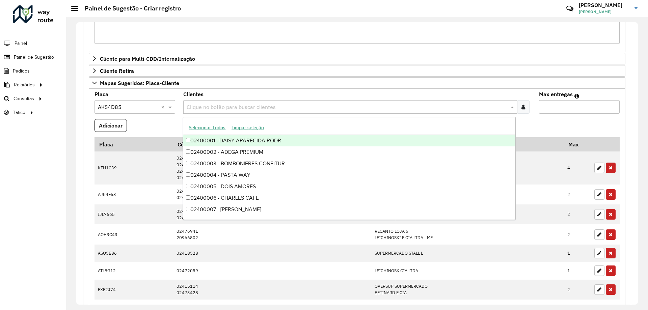
click at [197, 103] on input "text" at bounding box center [347, 107] width 324 height 8
type input "*****"
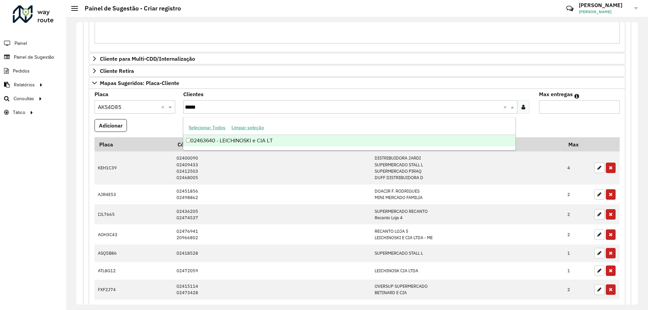
click at [265, 142] on div "02463640 - LEICHINOSKI e CIA LT" at bounding box center [349, 140] width 332 height 11
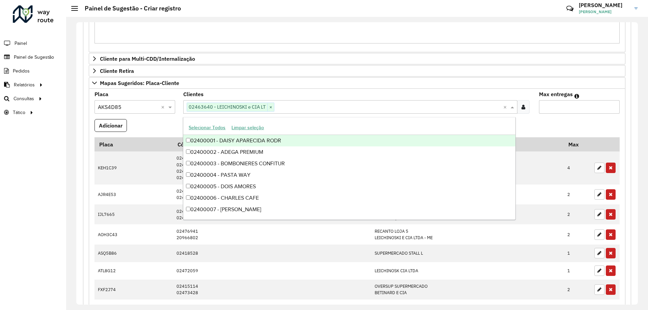
click at [545, 128] on formly-field "Adicionar" at bounding box center [356, 128] width 533 height 18
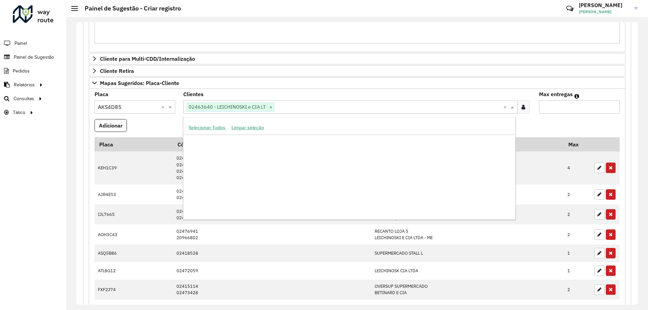
click at [317, 104] on input "text" at bounding box center [388, 107] width 229 height 8
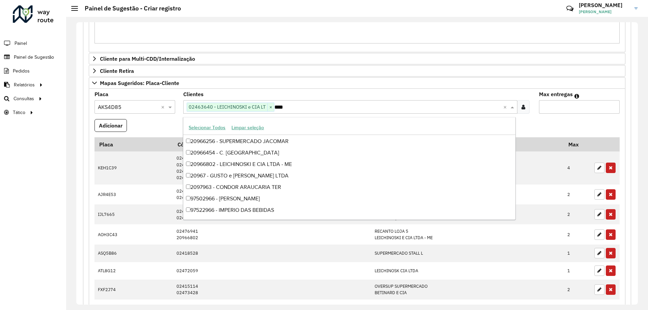
scroll to position [68, 0]
type input "*****"
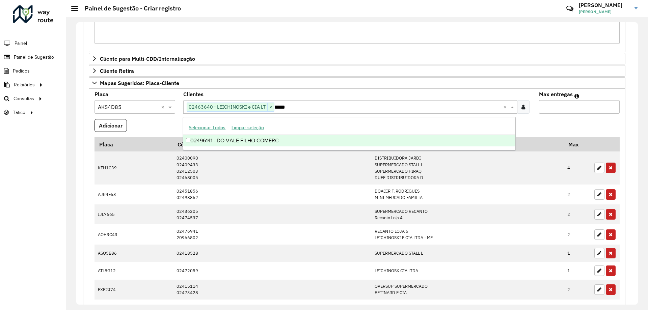
click at [301, 138] on div "02496141 - DO VALE FILHO COMERC" at bounding box center [349, 140] width 332 height 11
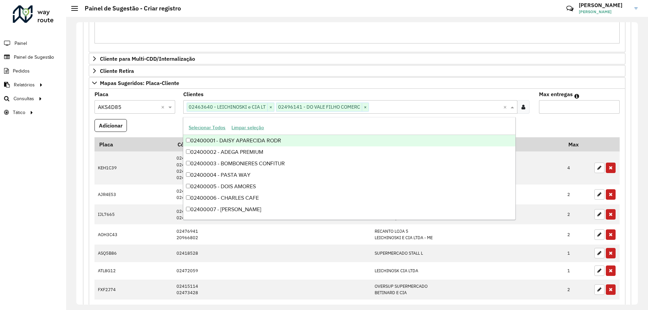
click at [556, 104] on input "Max entregas" at bounding box center [579, 107] width 81 height 14
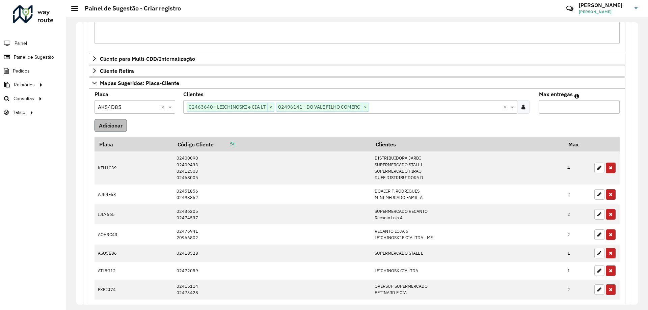
type input "*"
click at [120, 127] on button "Adicionar" at bounding box center [111, 125] width 32 height 13
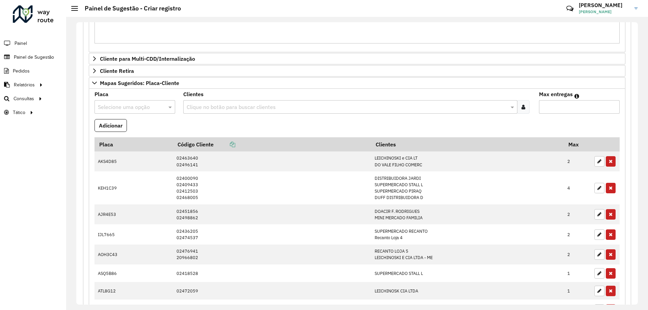
click at [162, 117] on formly-field "Placa Selecione uma opção" at bounding box center [134, 105] width 89 height 27
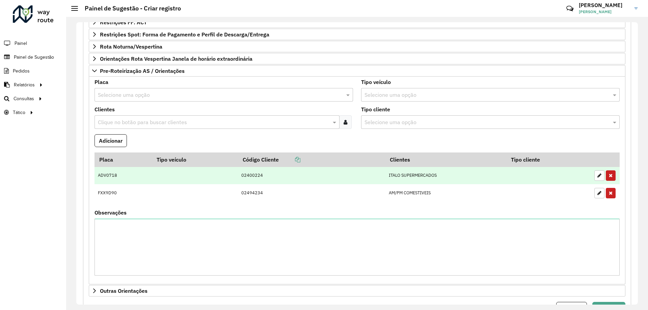
scroll to position [723, 0]
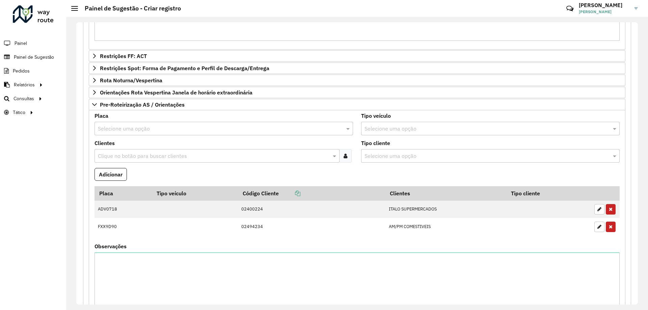
click at [123, 160] on input "text" at bounding box center [213, 156] width 235 height 8
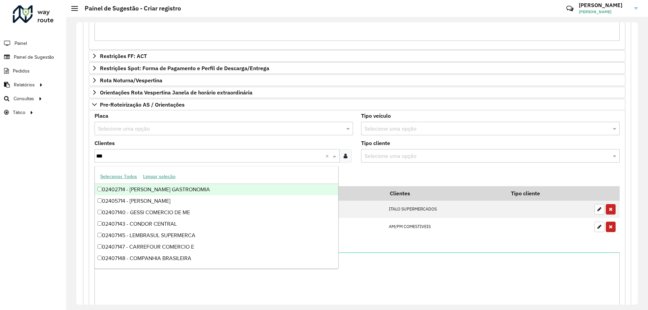
type input "****"
click at [180, 190] on div "02407143 - CONDOR CENTRAL" at bounding box center [216, 189] width 243 height 11
click at [374, 166] on formly-field "Tipo cliente Selecione uma opção" at bounding box center [490, 154] width 267 height 27
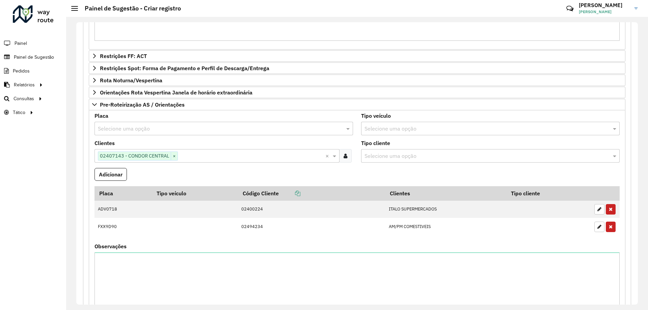
click at [147, 131] on input "text" at bounding box center [217, 129] width 238 height 8
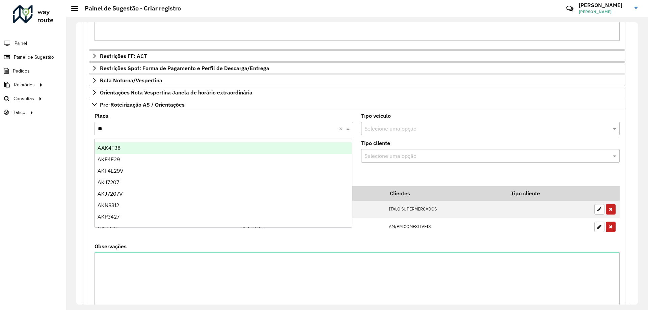
type input "***"
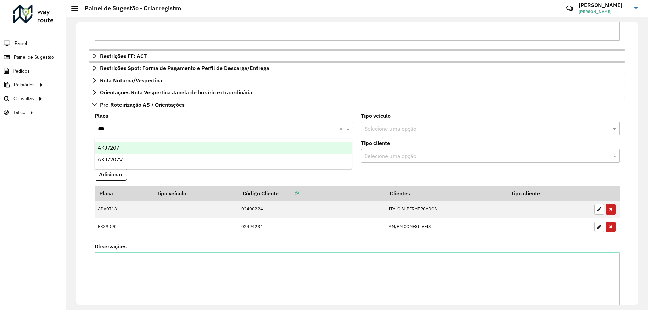
click at [177, 149] on div "AKJ7207" at bounding box center [223, 147] width 257 height 11
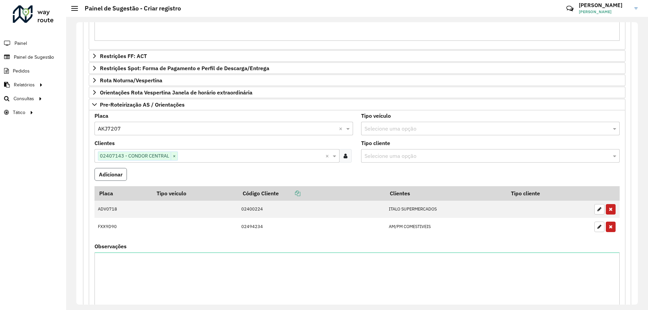
click at [116, 175] on button "Adicionar" at bounding box center [111, 174] width 32 height 13
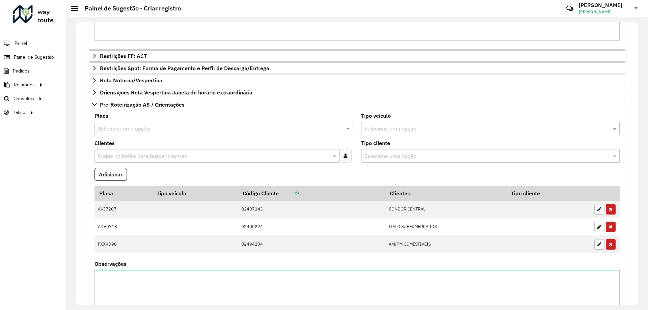
click at [143, 152] on input "text" at bounding box center [213, 156] width 235 height 8
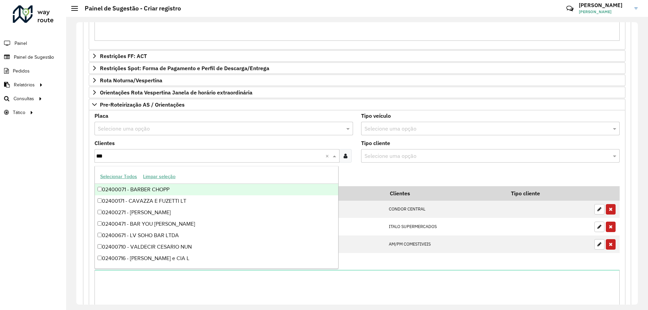
type input "****"
click at [157, 188] on div "02407143 - CONDOR CENTRAL" at bounding box center [216, 189] width 243 height 11
click at [127, 131] on input "text" at bounding box center [217, 129] width 238 height 8
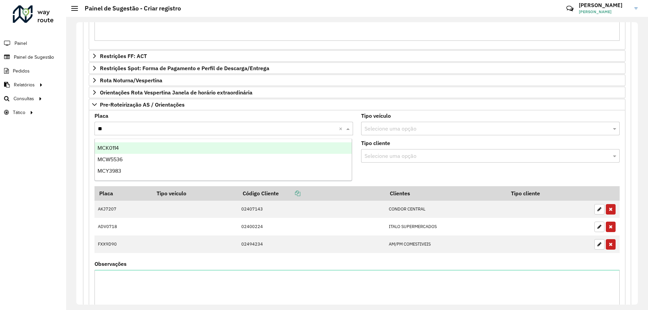
type input "***"
click at [145, 150] on div "MCK0114" at bounding box center [223, 147] width 257 height 11
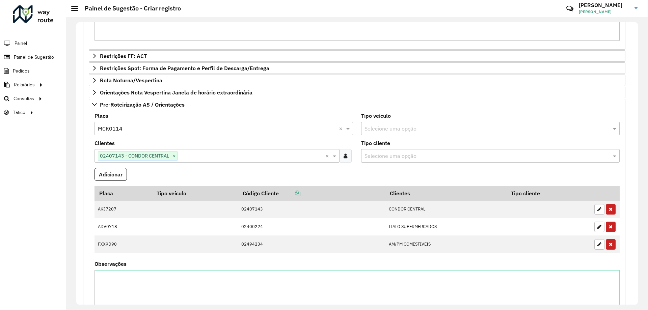
click at [211, 179] on formly-field "Adicionar" at bounding box center [356, 177] width 533 height 18
click at [116, 176] on button "Adicionar" at bounding box center [111, 174] width 32 height 13
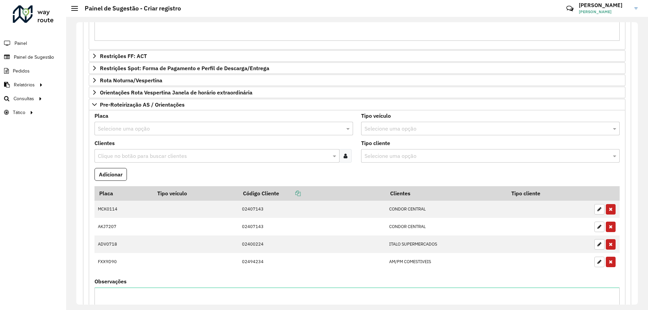
scroll to position [826, 0]
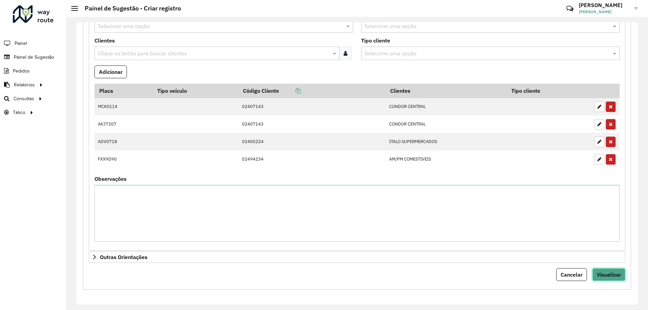
click at [621, 280] on button "Visualizar" at bounding box center [609, 274] width 33 height 13
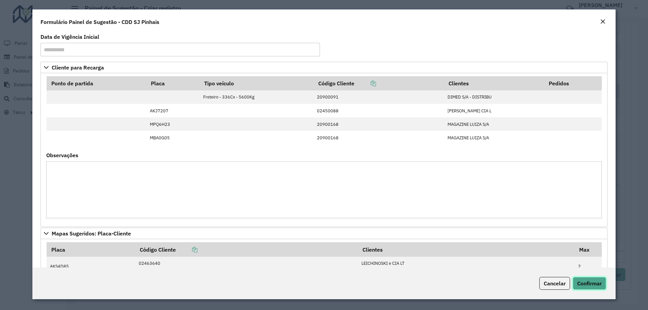
click at [592, 282] on span "Confirmar" at bounding box center [589, 283] width 25 height 7
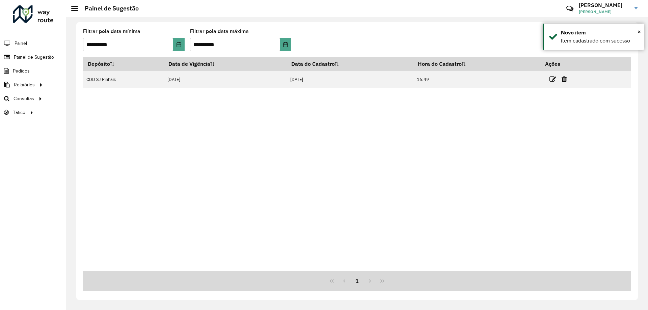
click at [249, 116] on div "Depósito Data de Vigência Data do Cadastro Hora do Cadastro Ações CDD SJ Pinhai…" at bounding box center [357, 164] width 548 height 215
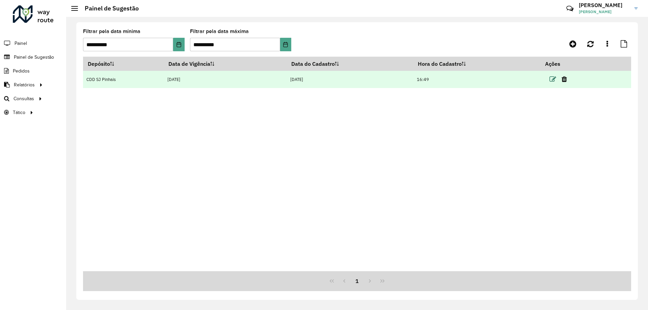
click at [555, 79] on icon at bounding box center [553, 79] width 7 height 7
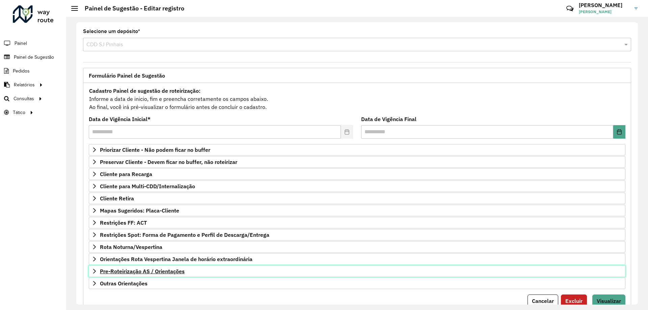
click at [130, 269] on span "Pre-Roteirização AS / Orientações" at bounding box center [142, 271] width 85 height 5
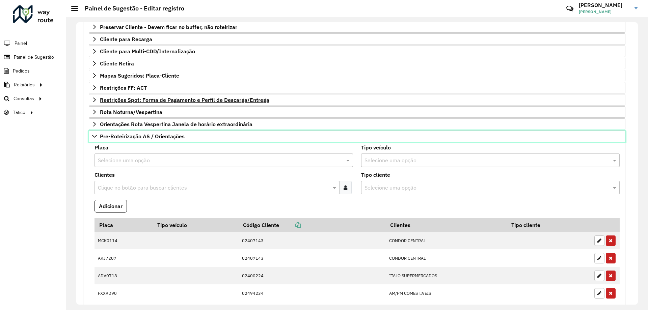
scroll to position [203, 0]
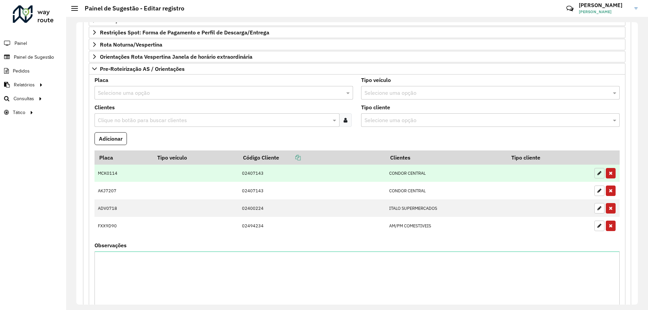
click at [598, 174] on icon "button" at bounding box center [600, 173] width 4 height 5
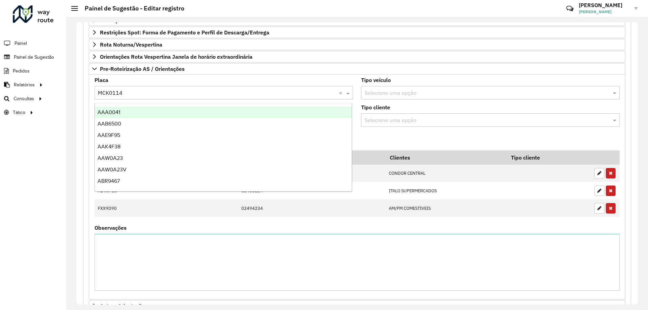
drag, startPoint x: 125, startPoint y: 92, endPoint x: 80, endPoint y: 98, distance: 45.6
click at [80, 98] on div "**********" at bounding box center [357, 102] width 556 height 474
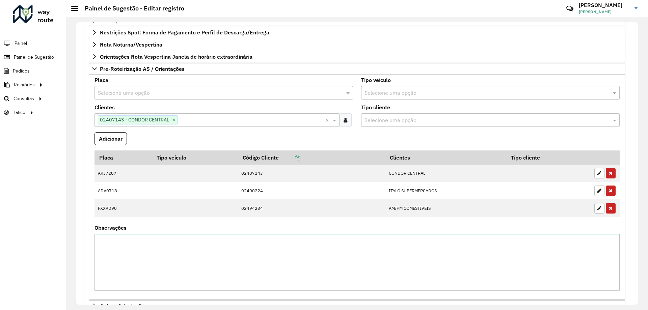
paste input "*******"
type input "*******"
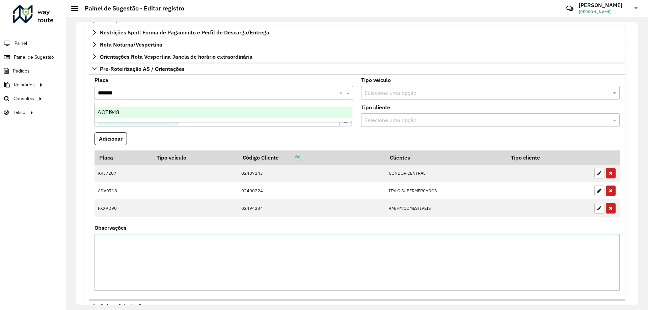
click at [145, 110] on div "AOT1948" at bounding box center [223, 112] width 257 height 11
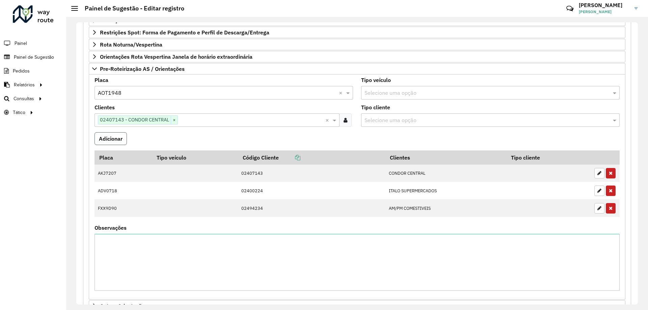
click at [120, 139] on button "Adicionar" at bounding box center [111, 138] width 32 height 13
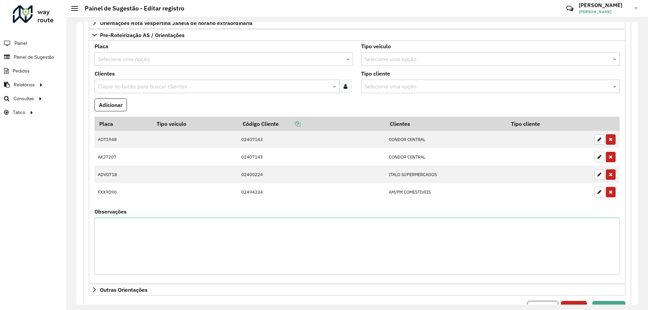
scroll to position [269, 0]
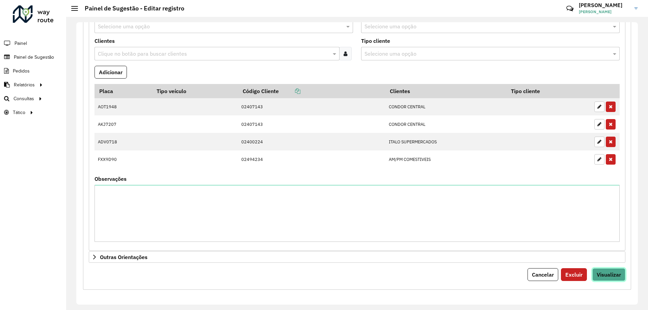
click at [612, 276] on span "Visualizar" at bounding box center [609, 274] width 24 height 7
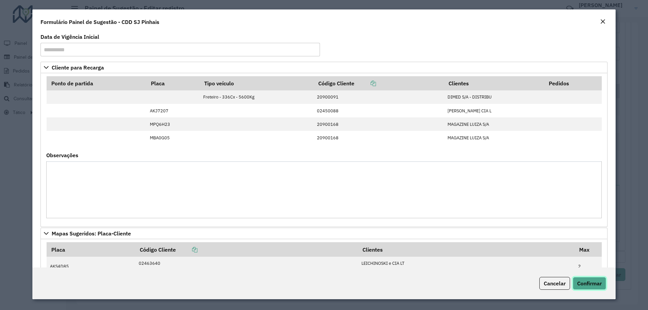
click at [589, 282] on span "Confirmar" at bounding box center [589, 283] width 25 height 7
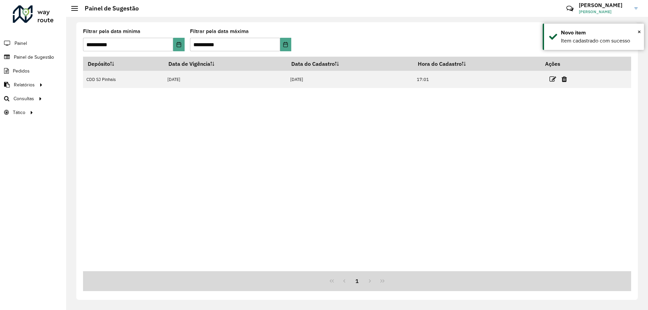
click at [323, 162] on div "Depósito Data de Vigência Data do Cadastro Hora do Cadastro Ações CDD SJ Pinhai…" at bounding box center [357, 164] width 548 height 215
click at [362, 200] on div "Depósito Data de Vigência Data do Cadastro Hora do Cadastro Ações CDD SJ Pinhai…" at bounding box center [357, 164] width 548 height 215
click at [424, 196] on div "Depósito Data de Vigência Data do Cadastro Hora do Cadastro Ações CDD SJ Pinhai…" at bounding box center [357, 164] width 548 height 215
click at [286, 91] on div "Depósito Data de Vigência Data do Cadastro Hora do Cadastro Ações CDD SJ Pinhai…" at bounding box center [357, 164] width 548 height 215
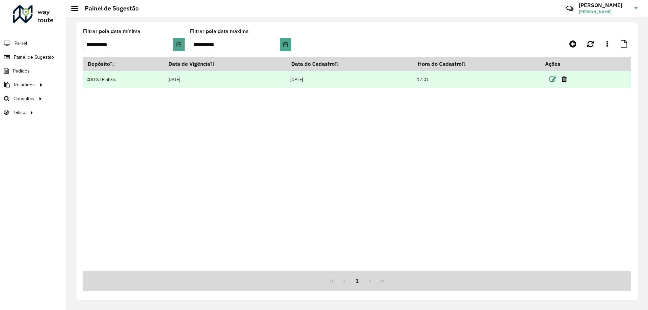
click at [556, 77] on icon at bounding box center [553, 79] width 7 height 7
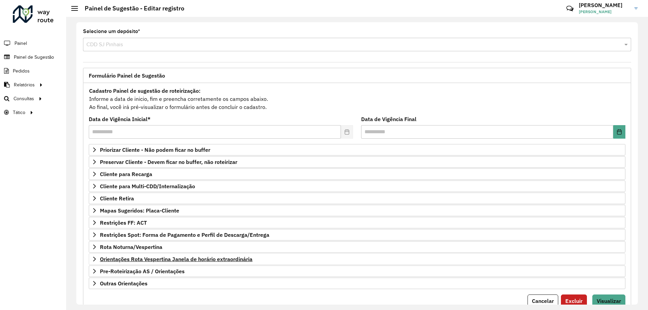
scroll to position [26, 0]
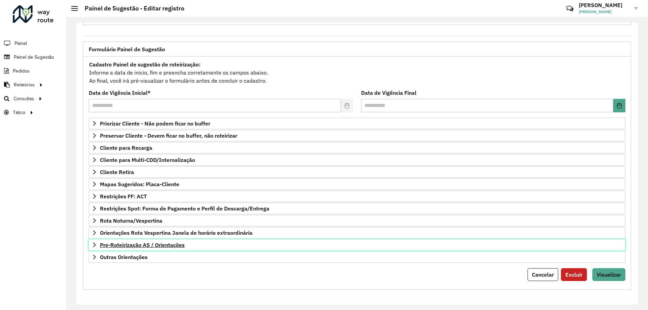
click at [102, 246] on span "Pre-Roteirização AS / Orientações" at bounding box center [142, 244] width 85 height 5
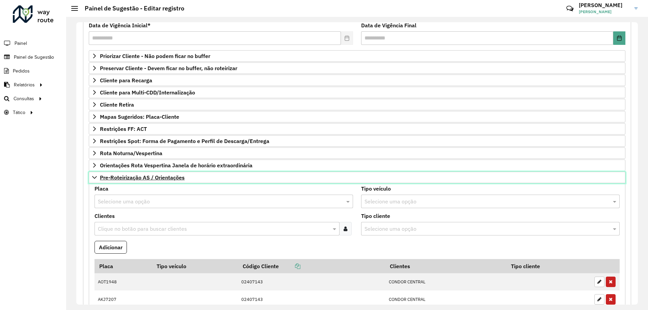
scroll to position [128, 0]
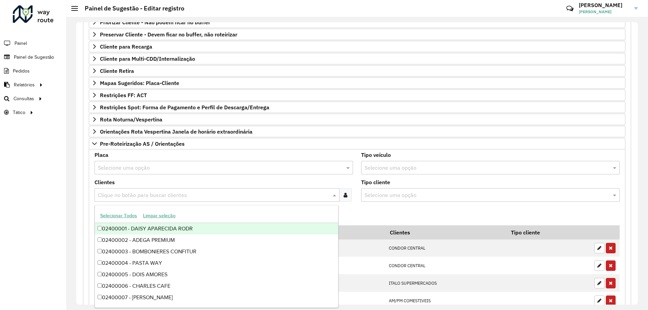
click at [138, 195] on input "text" at bounding box center [213, 195] width 235 height 8
type input "***"
click at [201, 228] on div "02400836 - SUPERMERCADO SUPERPA" at bounding box center [216, 228] width 243 height 11
click at [148, 169] on input "text" at bounding box center [217, 168] width 238 height 8
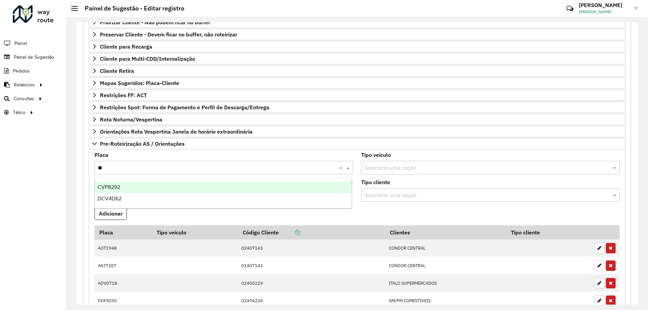
type input "***"
click at [160, 183] on div "CVP8292" at bounding box center [223, 187] width 257 height 11
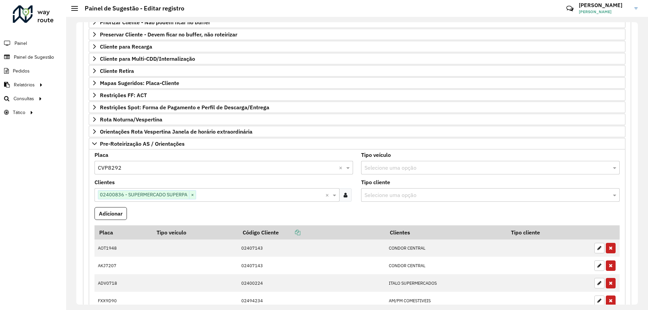
click at [267, 206] on formly-field "Clientes Clique no botão para buscar clientes 02400836 - SUPERMERCADO SUPERPA ×…" at bounding box center [223, 193] width 267 height 27
click at [107, 218] on button "Adicionar" at bounding box center [111, 213] width 32 height 13
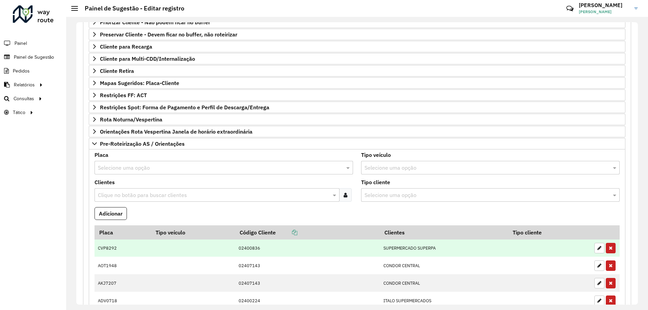
scroll to position [287, 0]
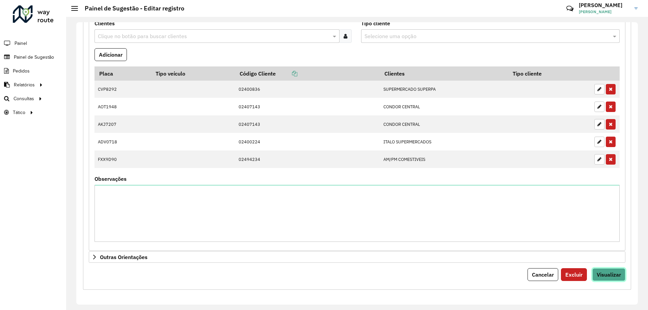
click at [607, 273] on span "Visualizar" at bounding box center [609, 274] width 24 height 7
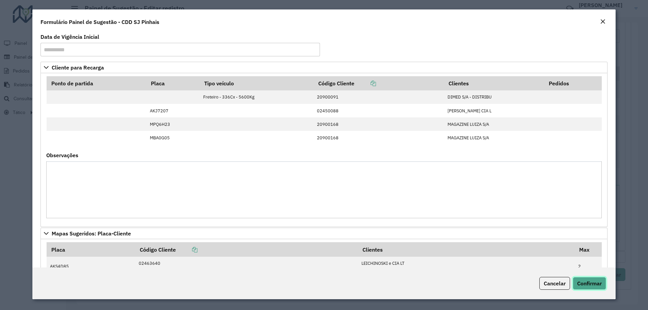
click at [592, 285] on span "Confirmar" at bounding box center [589, 283] width 25 height 7
